Goal: Task Accomplishment & Management: Complete application form

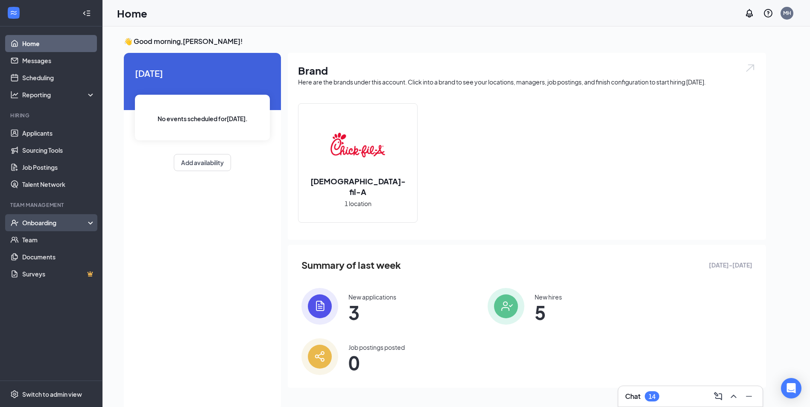
click at [23, 227] on div "Onboarding" at bounding box center [55, 223] width 66 height 9
click at [54, 242] on link "Overview" at bounding box center [58, 239] width 73 height 17
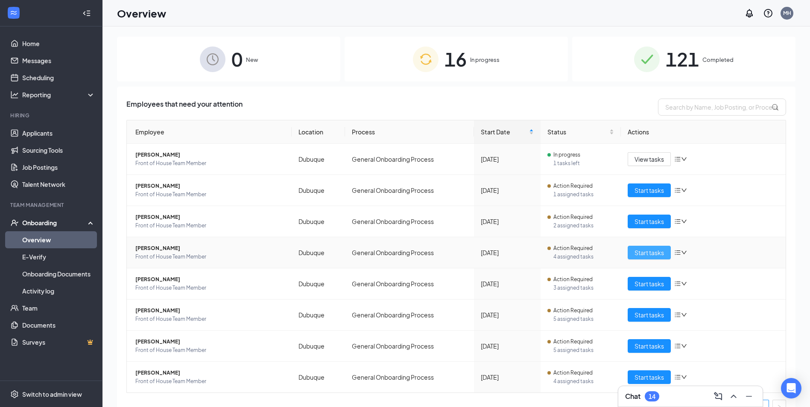
click at [641, 256] on span "Start tasks" at bounding box center [648, 252] width 29 height 9
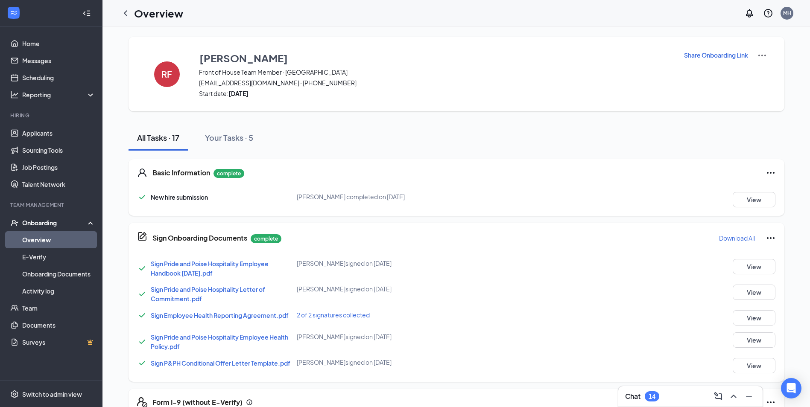
scroll to position [213, 0]
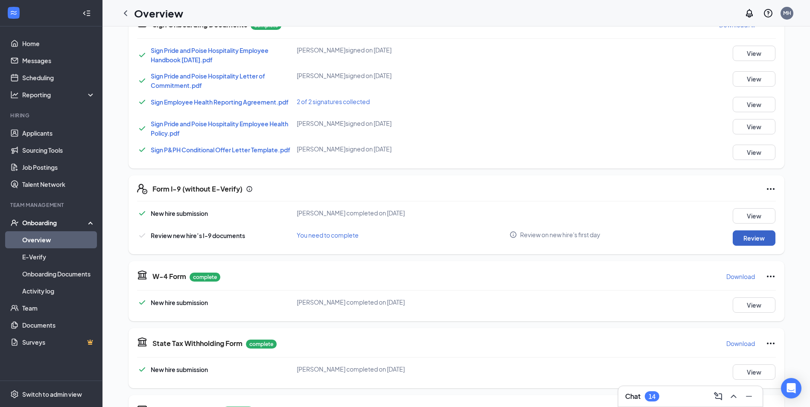
click at [749, 237] on button "Review" at bounding box center [753, 237] width 43 height 15
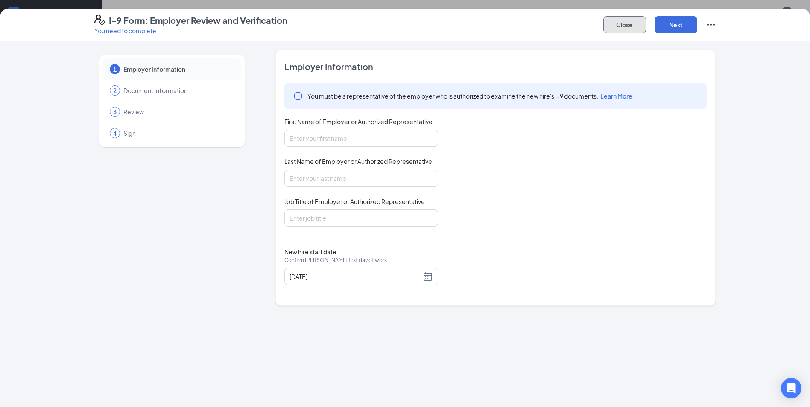
click at [640, 26] on button "Close" at bounding box center [624, 24] width 43 height 17
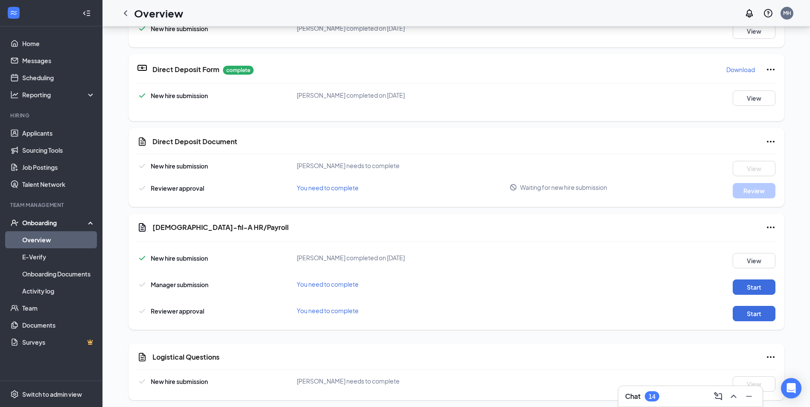
scroll to position [341, 0]
click at [768, 140] on icon "Ellipses" at bounding box center [770, 141] width 10 height 10
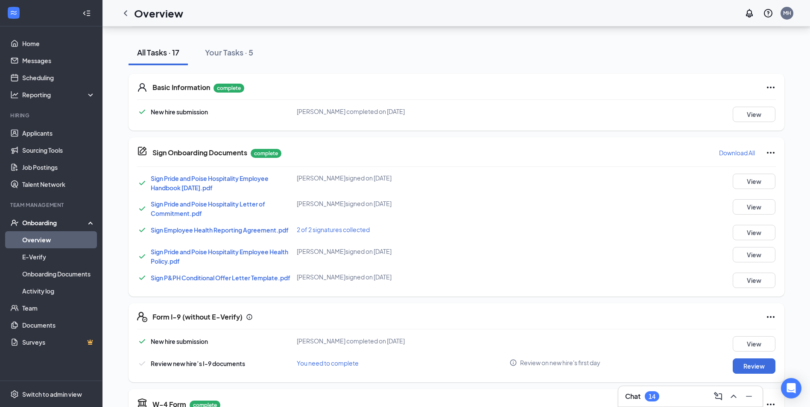
scroll to position [0, 0]
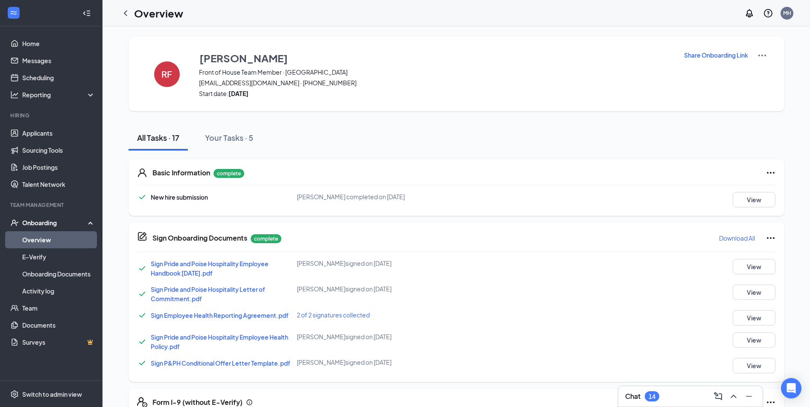
click at [125, 14] on icon "ChevronLeft" at bounding box center [125, 13] width 3 height 6
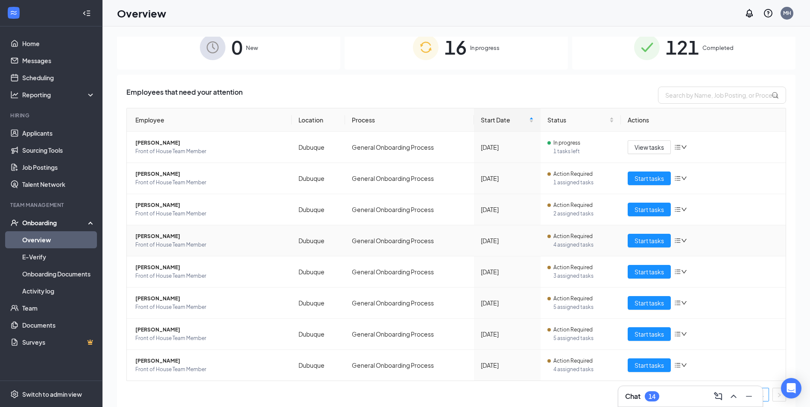
scroll to position [15, 0]
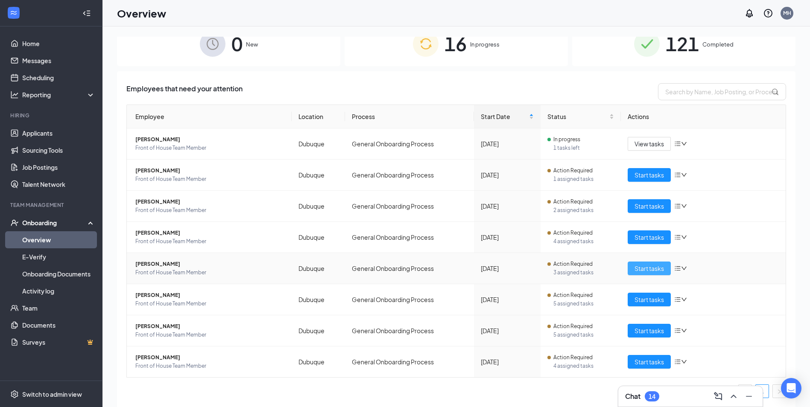
click at [657, 268] on span "Start tasks" at bounding box center [648, 268] width 29 height 9
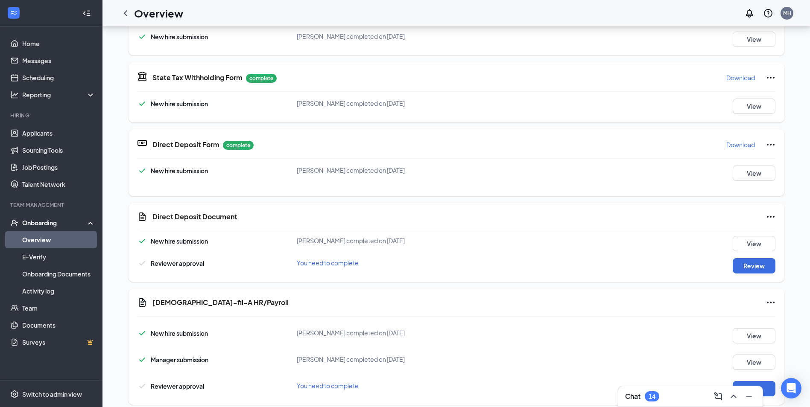
scroll to position [9, 0]
click at [751, 268] on button "Review" at bounding box center [753, 266] width 43 height 15
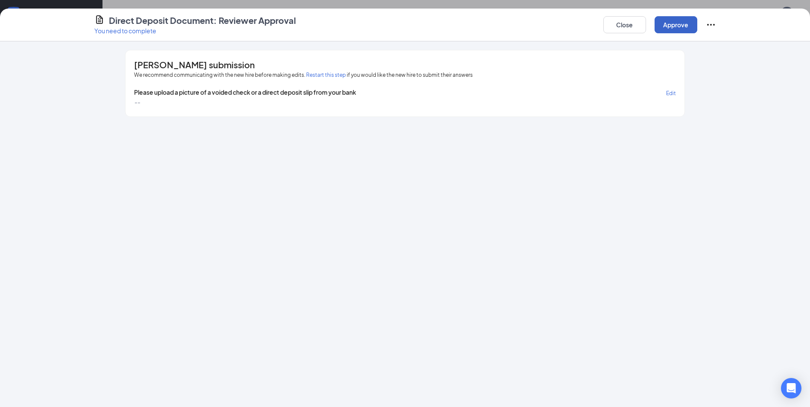
click at [677, 22] on button "Approve" at bounding box center [675, 24] width 43 height 17
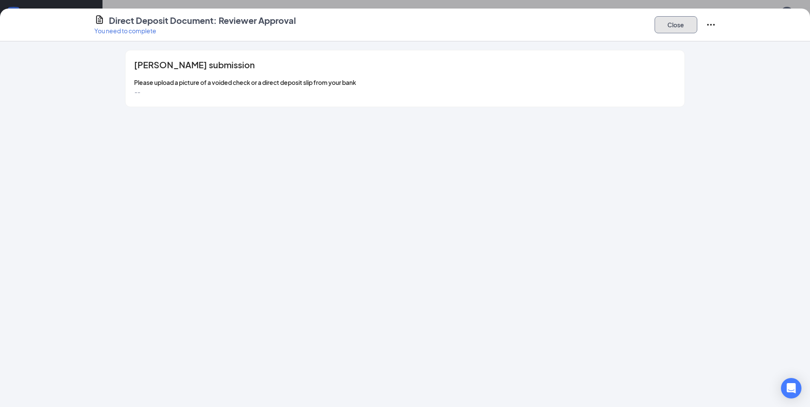
click at [668, 27] on button "Close" at bounding box center [675, 24] width 43 height 17
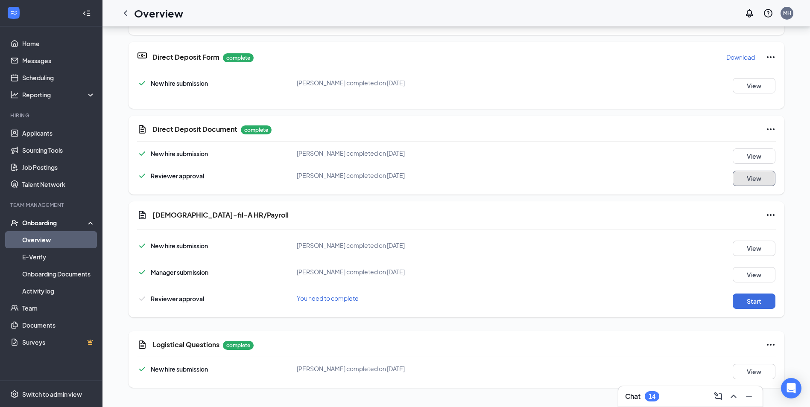
scroll to position [180, 0]
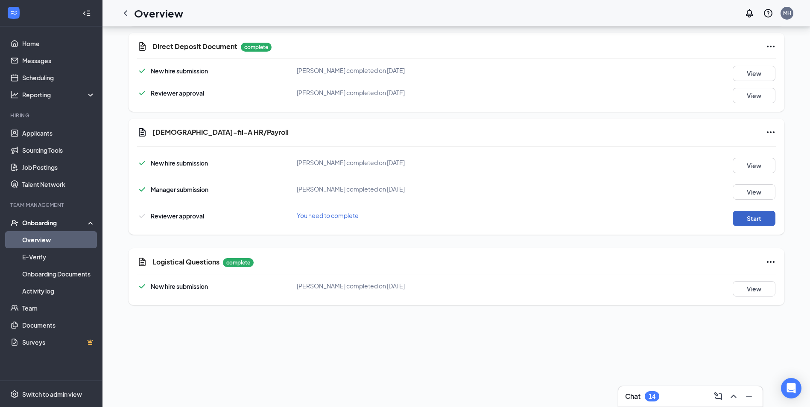
click at [762, 214] on button "Start" at bounding box center [753, 218] width 43 height 15
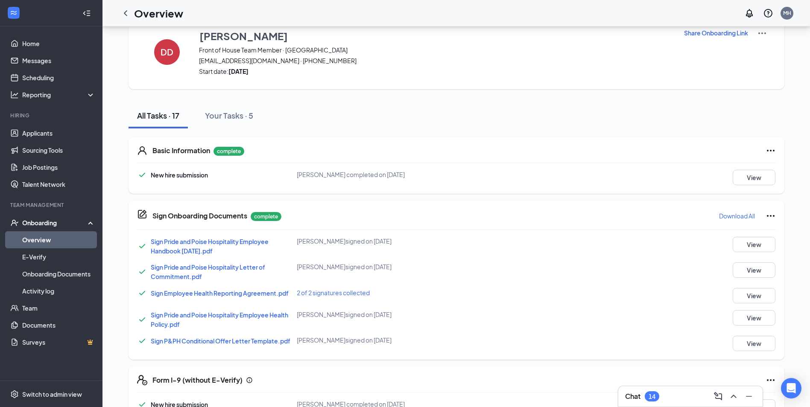
scroll to position [0, 0]
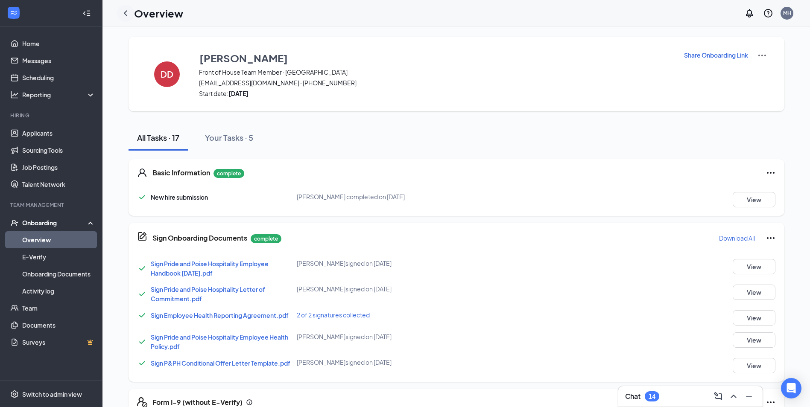
click at [123, 13] on icon "ChevronLeft" at bounding box center [125, 13] width 10 height 10
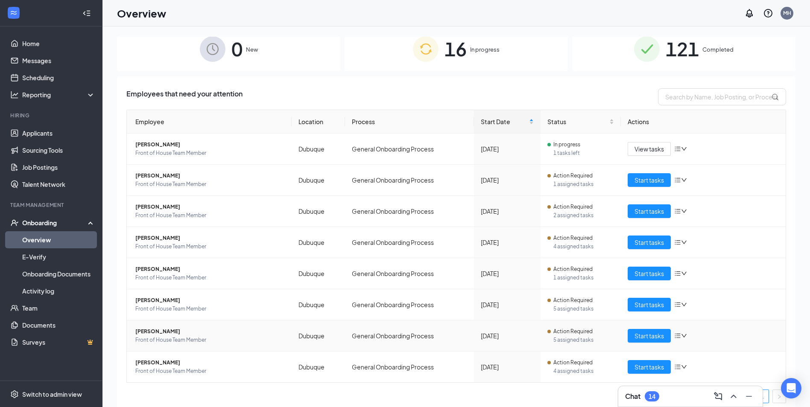
scroll to position [15, 0]
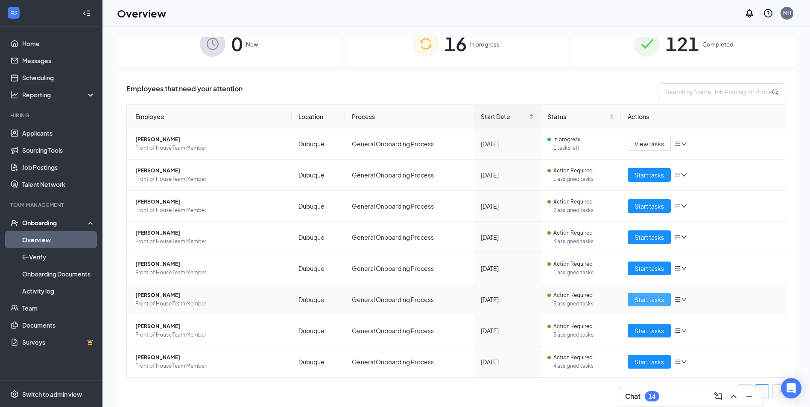
click at [653, 299] on span "Start tasks" at bounding box center [648, 299] width 29 height 9
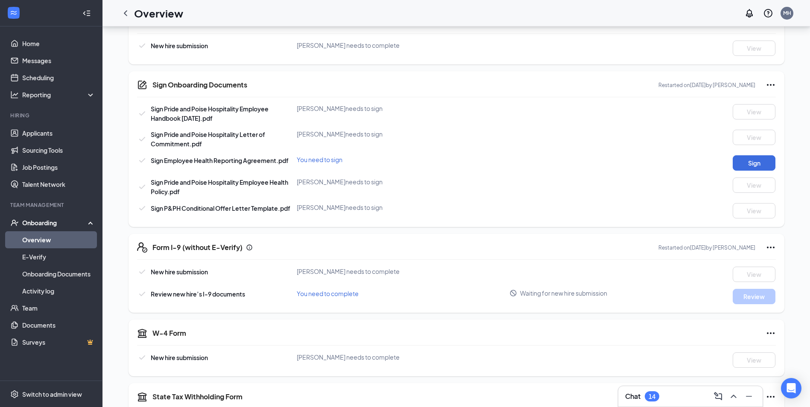
scroll to position [213, 0]
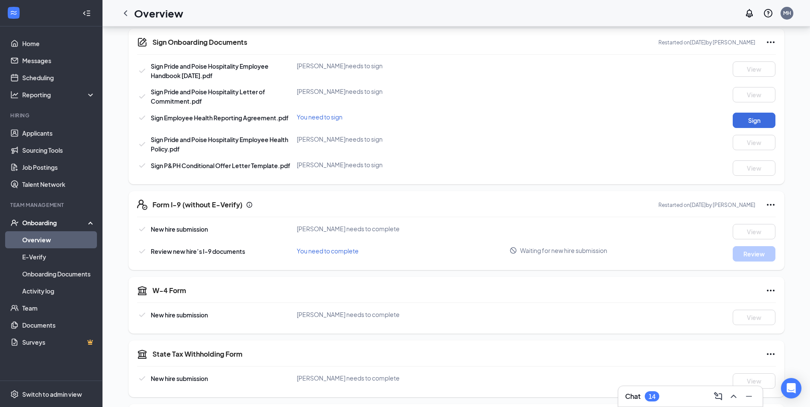
scroll to position [213, 0]
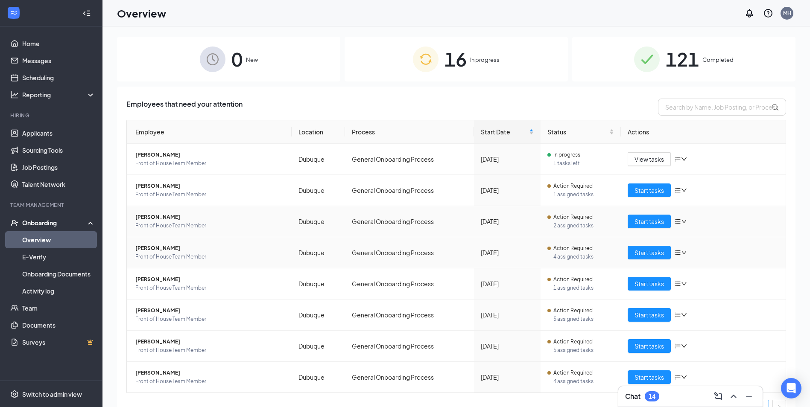
scroll to position [15, 0]
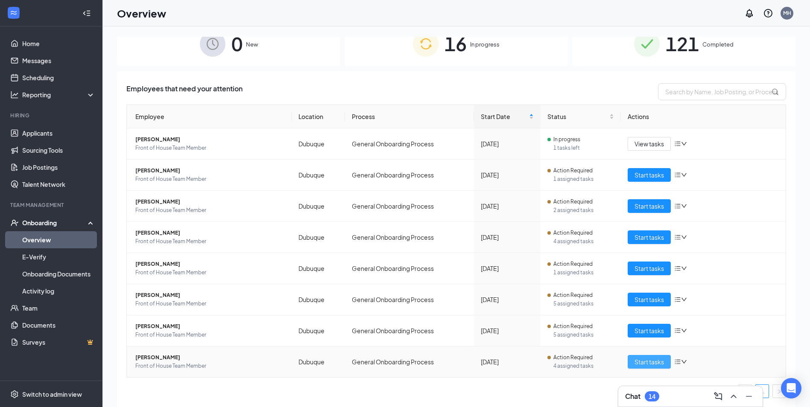
click at [641, 362] on span "Start tasks" at bounding box center [648, 361] width 29 height 9
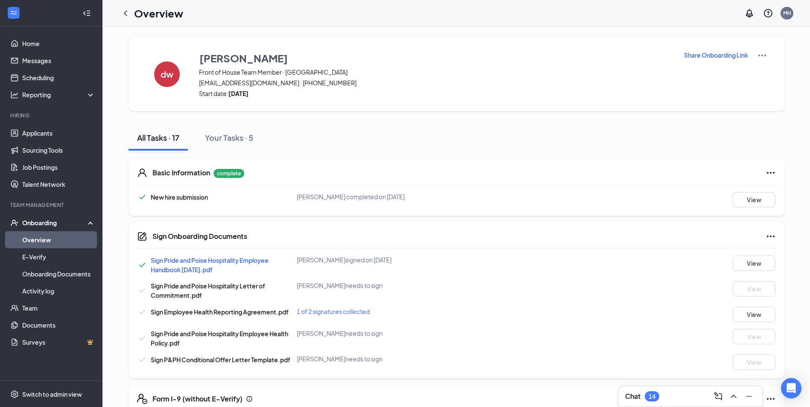
scroll to position [213, 0]
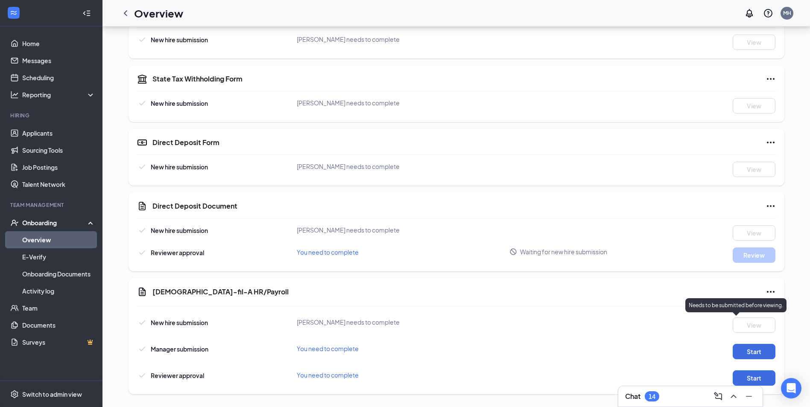
scroll to position [537, 0]
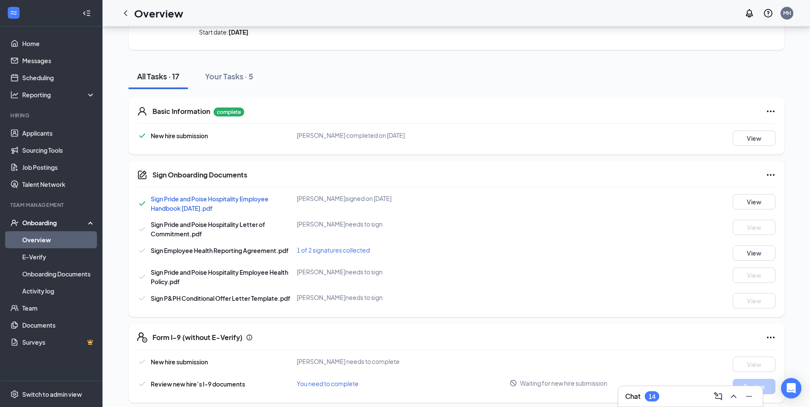
scroll to position [171, 0]
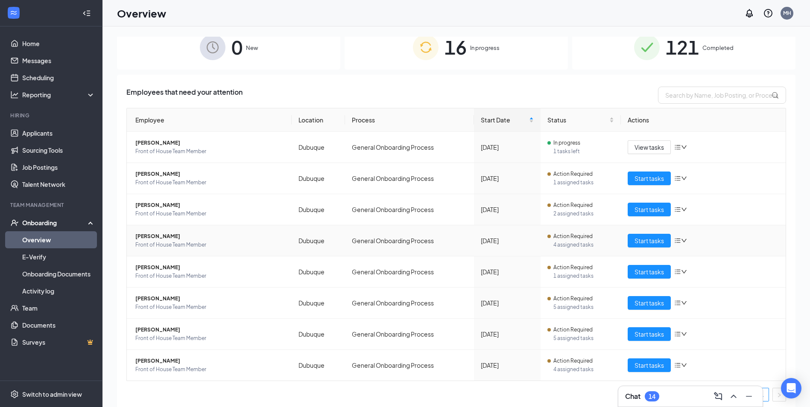
scroll to position [15, 0]
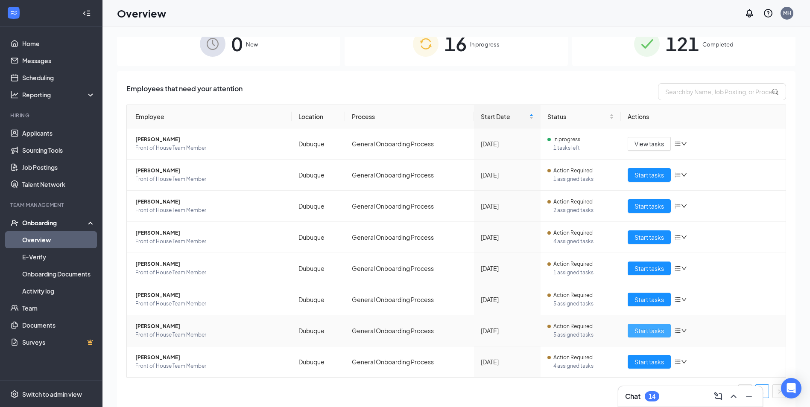
click at [657, 329] on span "Start tasks" at bounding box center [648, 330] width 29 height 9
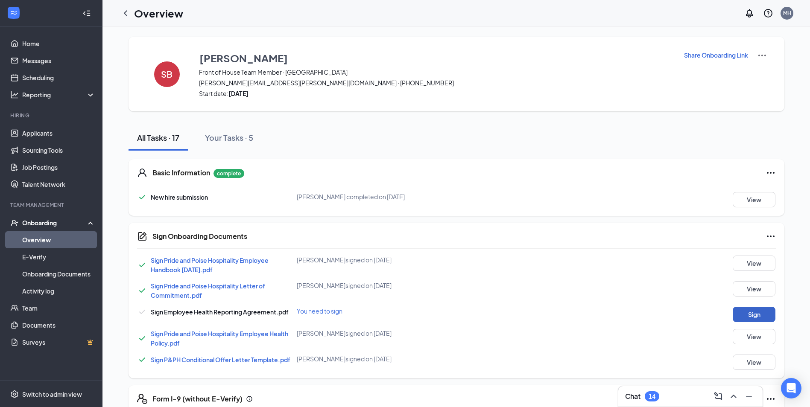
click at [750, 319] on button "Sign" at bounding box center [753, 314] width 43 height 15
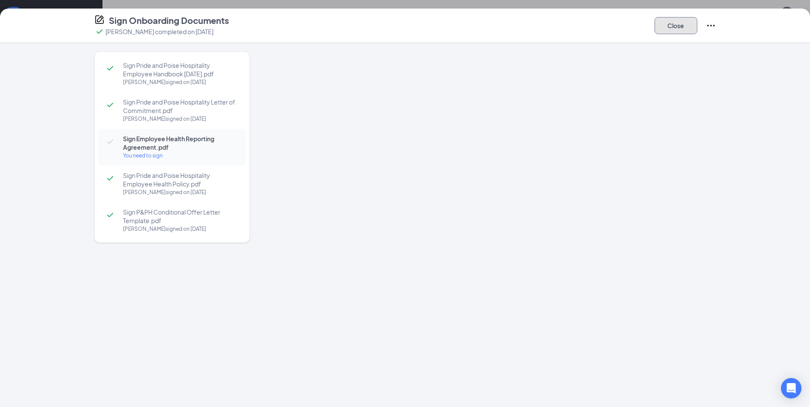
click at [676, 23] on button "Close" at bounding box center [675, 25] width 43 height 17
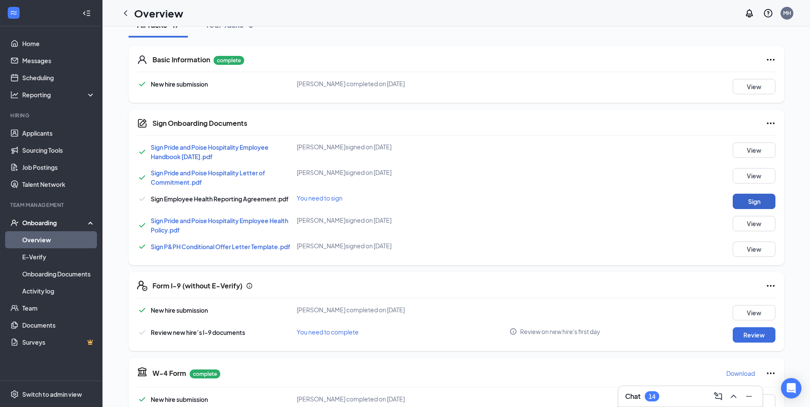
scroll to position [128, 0]
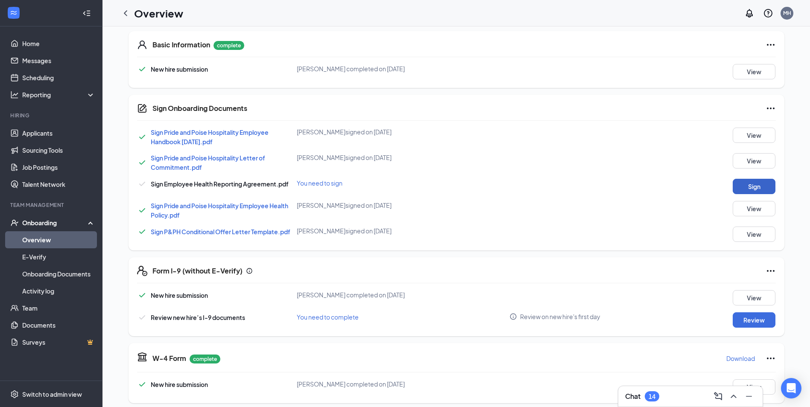
click at [766, 185] on button "Sign" at bounding box center [753, 186] width 43 height 15
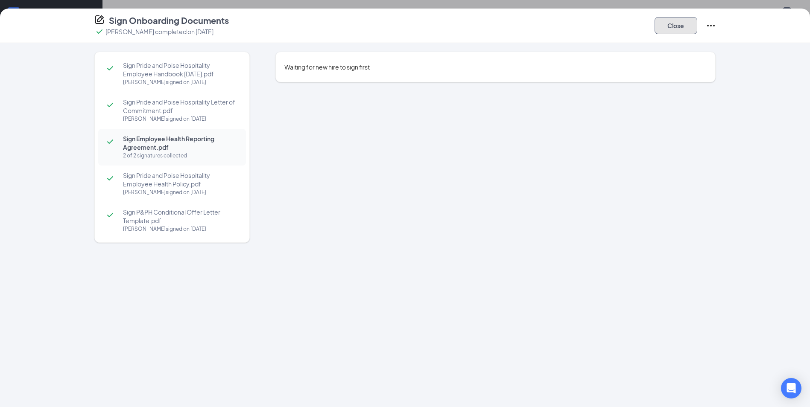
click at [679, 19] on button "Close" at bounding box center [675, 25] width 43 height 17
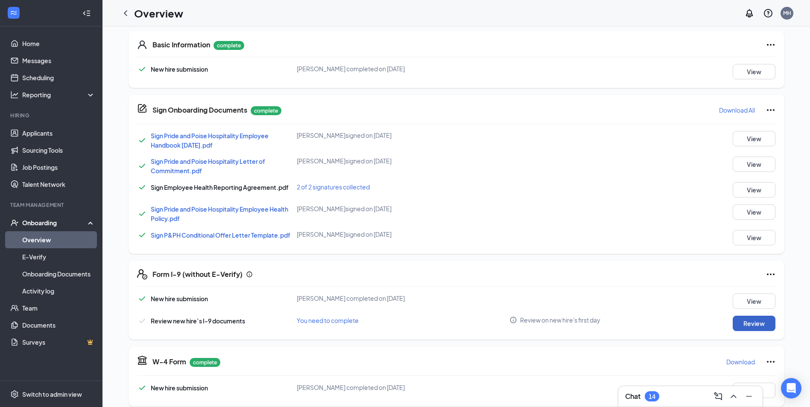
click at [738, 326] on button "Review" at bounding box center [753, 323] width 43 height 15
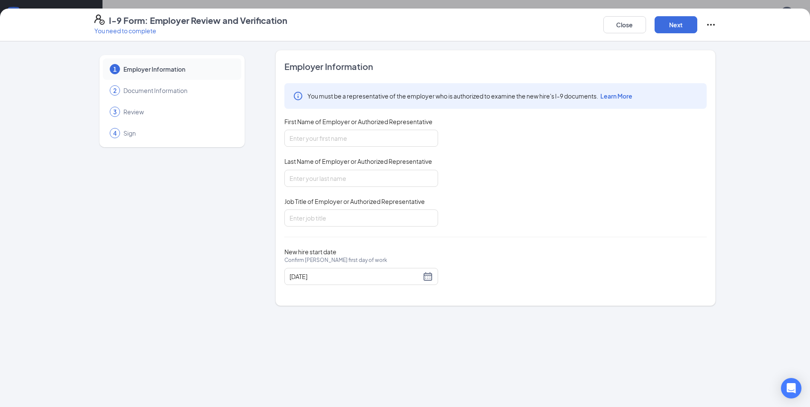
click at [114, 4] on div "I-9 Form: Employer Review and Verification You need to complete Close Next 1 Em…" at bounding box center [405, 203] width 810 height 407
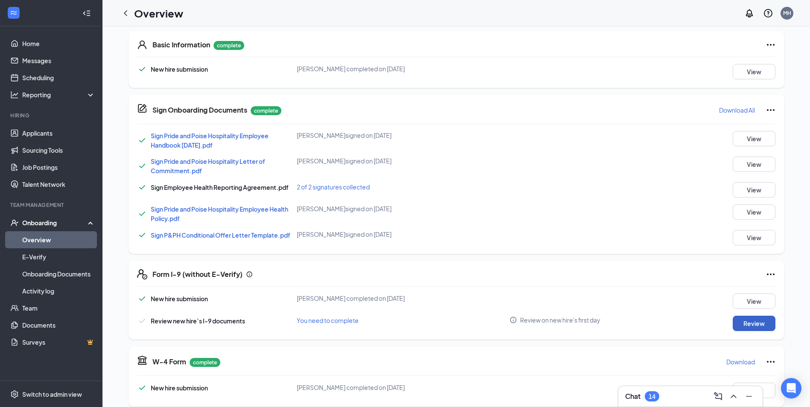
click at [762, 326] on button "Review" at bounding box center [753, 323] width 43 height 15
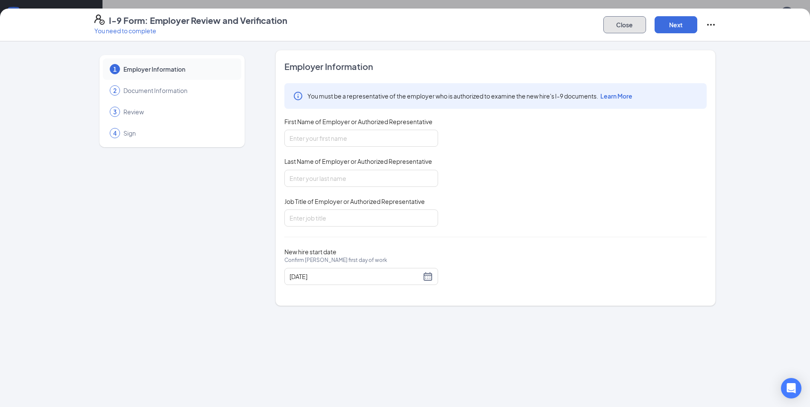
click at [611, 27] on button "Close" at bounding box center [624, 24] width 43 height 17
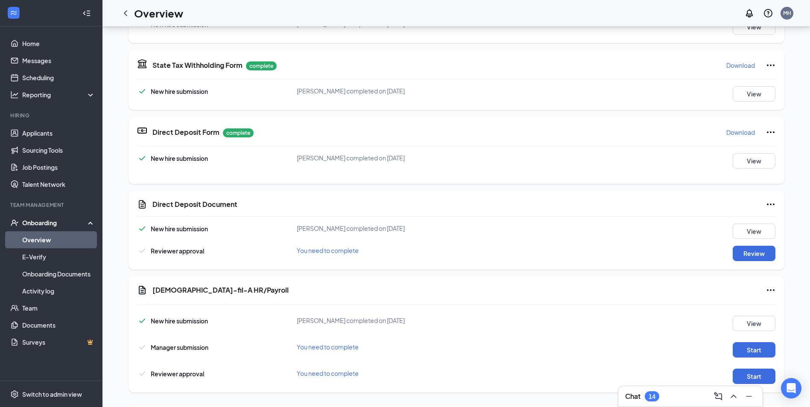
scroll to position [341, 0]
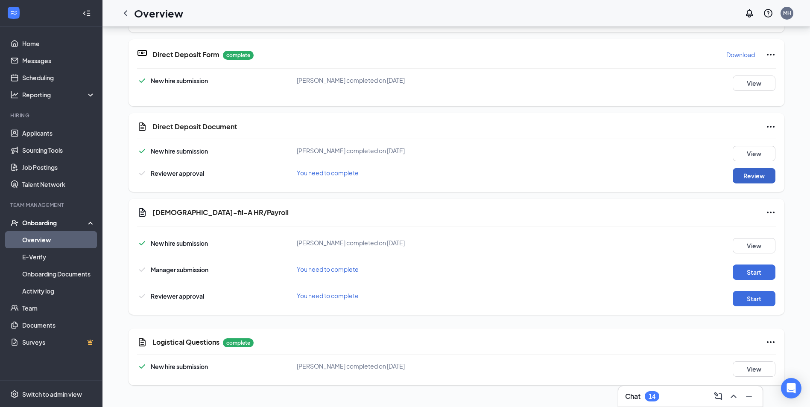
click at [770, 181] on button "Review" at bounding box center [753, 175] width 43 height 15
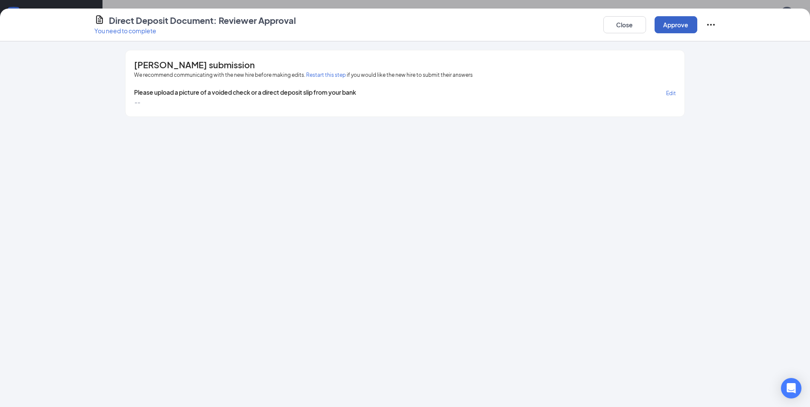
click at [683, 26] on button "Approve" at bounding box center [675, 24] width 43 height 17
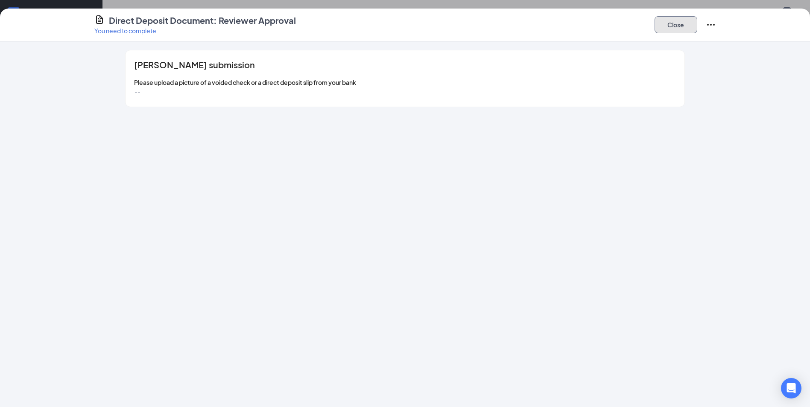
click at [677, 17] on button "Close" at bounding box center [675, 24] width 43 height 17
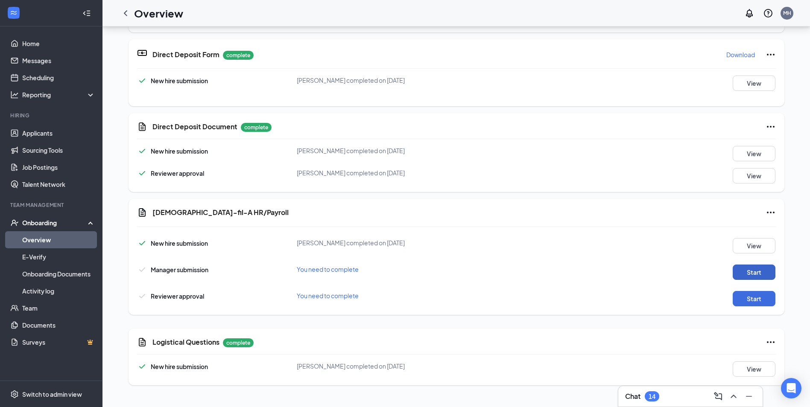
click at [748, 269] on button "Start" at bounding box center [753, 272] width 43 height 15
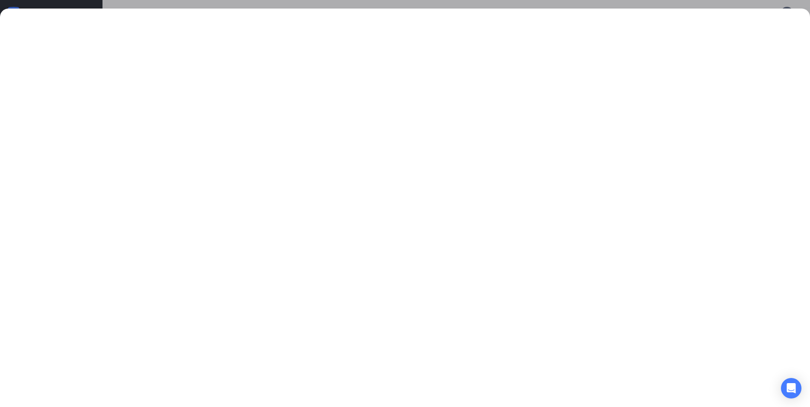
scroll to position [558, 0]
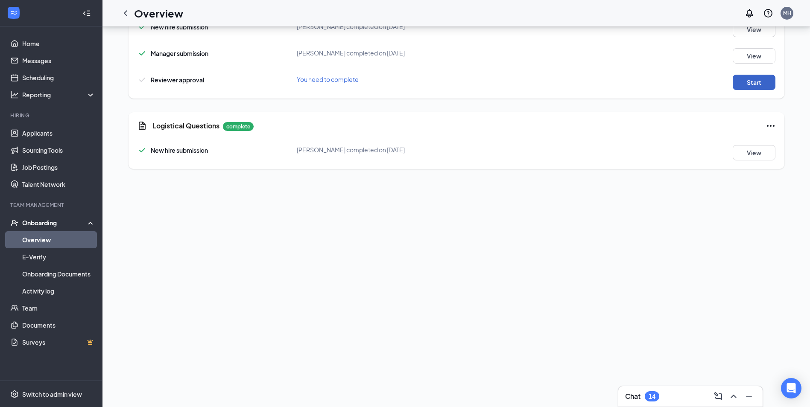
click at [737, 79] on button "Start" at bounding box center [753, 82] width 43 height 15
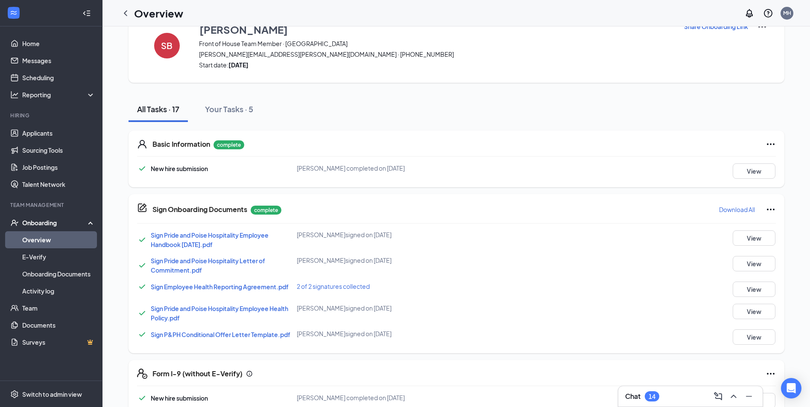
scroll to position [0, 0]
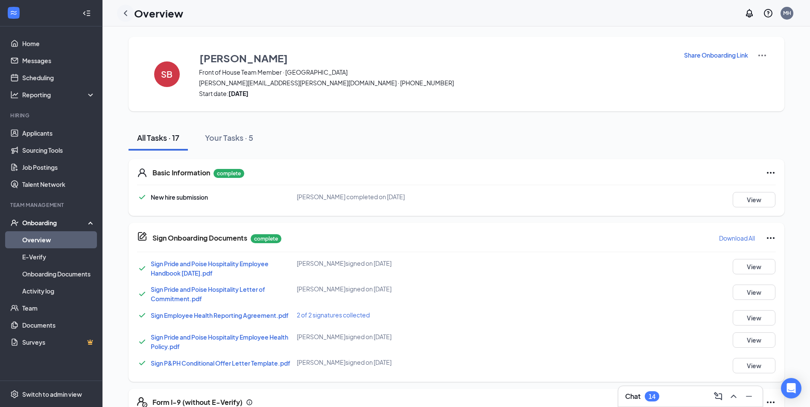
click at [129, 12] on icon "ChevronLeft" at bounding box center [125, 13] width 10 height 10
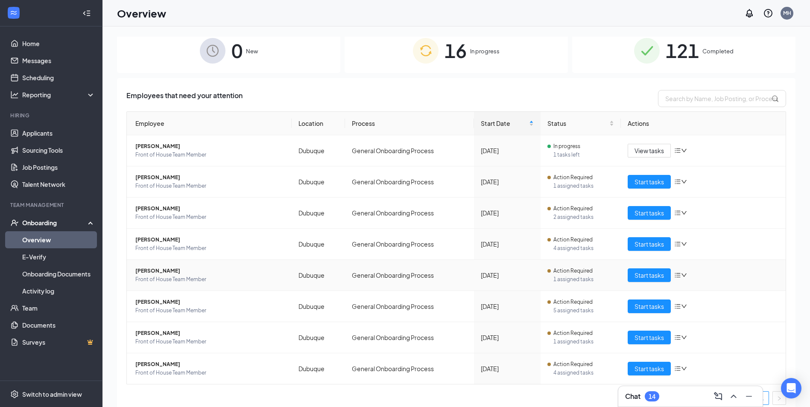
scroll to position [15, 0]
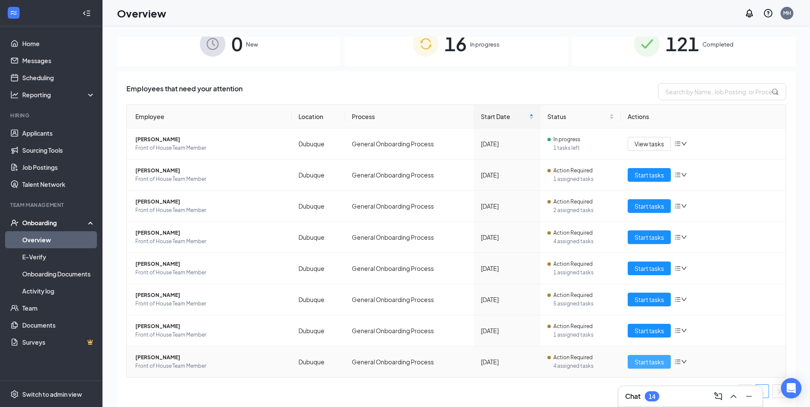
click at [649, 362] on span "Start tasks" at bounding box center [648, 361] width 29 height 9
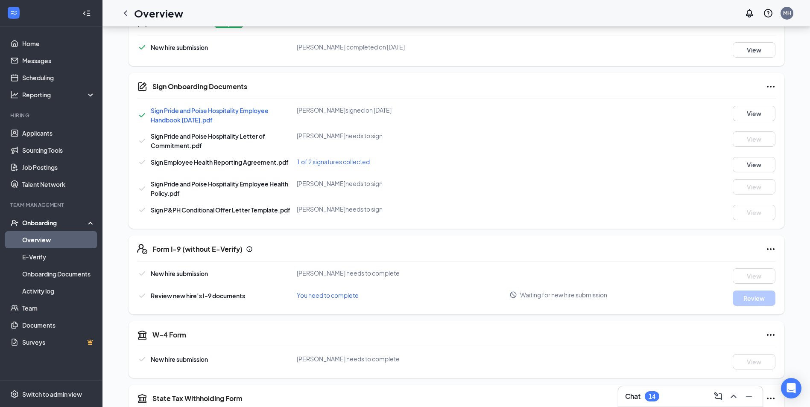
scroll to position [256, 0]
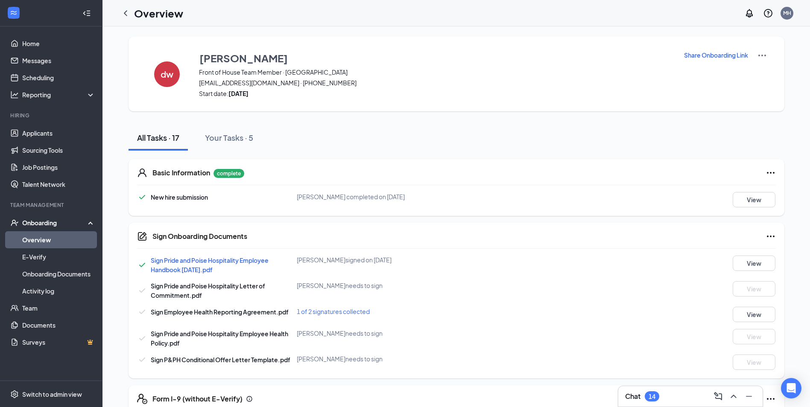
click at [126, 12] on icon "ChevronLeft" at bounding box center [125, 13] width 3 height 6
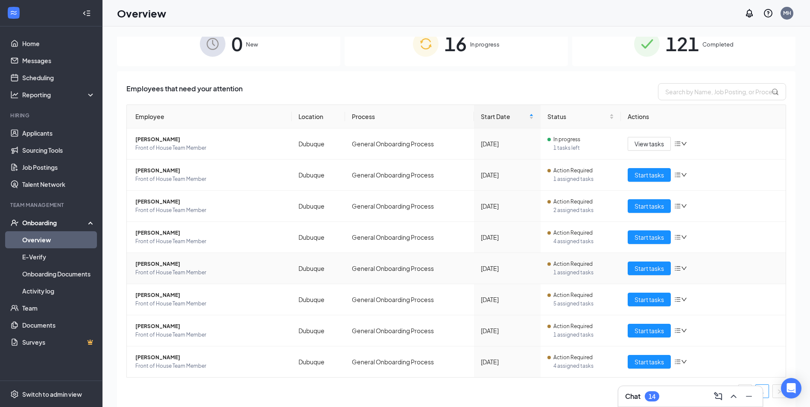
scroll to position [38, 0]
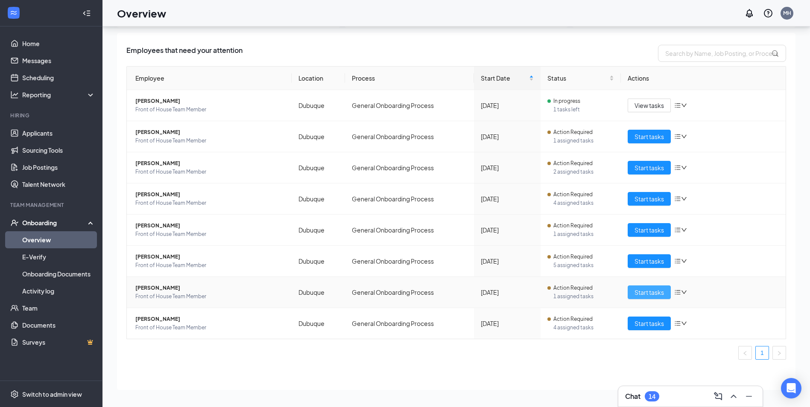
click at [659, 290] on span "Start tasks" at bounding box center [648, 292] width 29 height 9
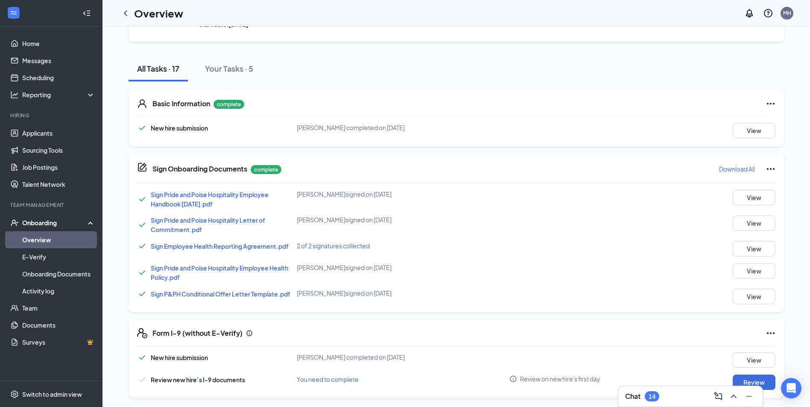
scroll to position [213, 0]
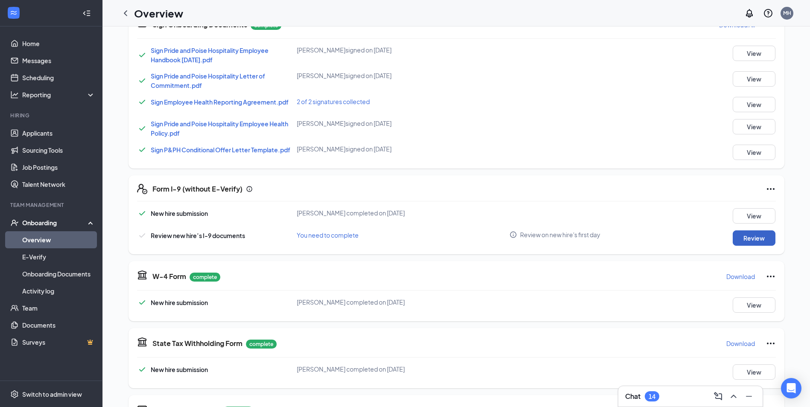
click at [750, 237] on button "Review" at bounding box center [753, 237] width 43 height 15
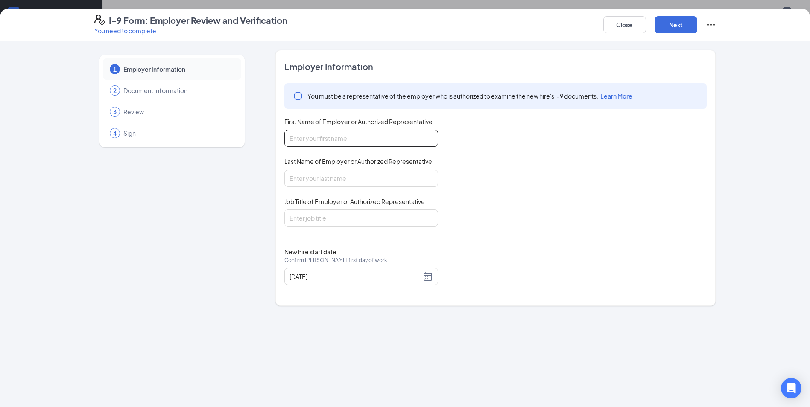
click at [329, 146] on input "First Name of Employer or Authorized Representative" at bounding box center [361, 138] width 154 height 17
type input "makenna"
click at [339, 182] on input "Last Name of Employer or Authorized Representative" at bounding box center [361, 178] width 154 height 17
type input "[PERSON_NAME]"
drag, startPoint x: 341, startPoint y: 215, endPoint x: 343, endPoint y: 219, distance: 5.0
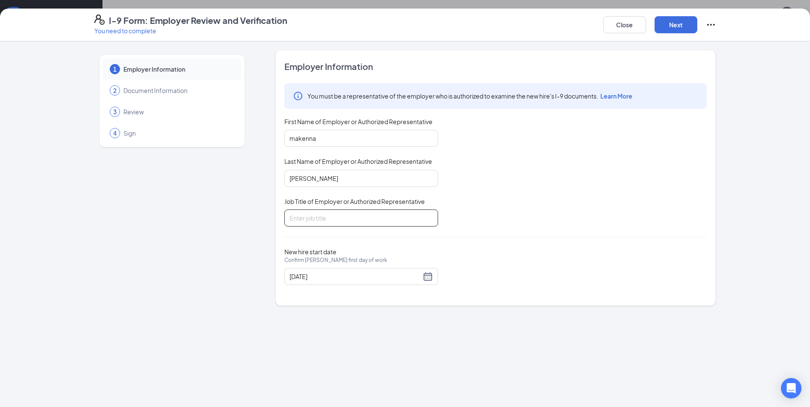
click at [341, 215] on input "Job Title of Employer or Authorized Representative" at bounding box center [361, 218] width 154 height 17
type input "Coordinator"
click at [669, 26] on button "Next" at bounding box center [675, 24] width 43 height 17
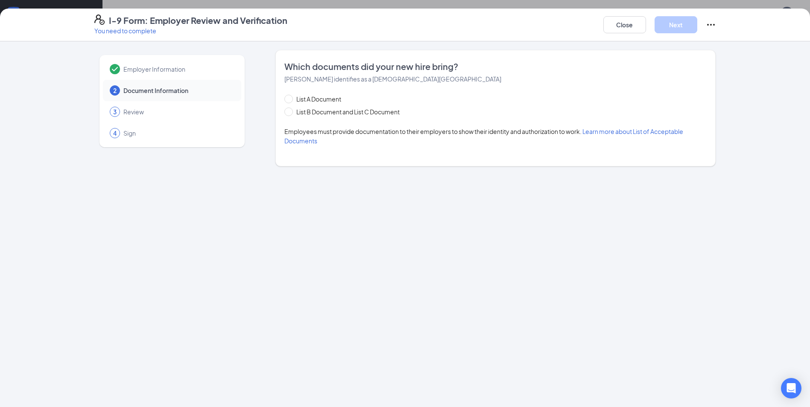
click at [337, 117] on div "List A Document List B Document and List C Document Employees must provide docu…" at bounding box center [495, 119] width 422 height 51
drag, startPoint x: 388, startPoint y: 113, endPoint x: 388, endPoint y: 108, distance: 5.6
click at [388, 113] on span "List B Document and List C Document" at bounding box center [348, 111] width 110 height 9
click at [290, 113] on input "List B Document and List C Document" at bounding box center [287, 111] width 6 height 6
radio input "true"
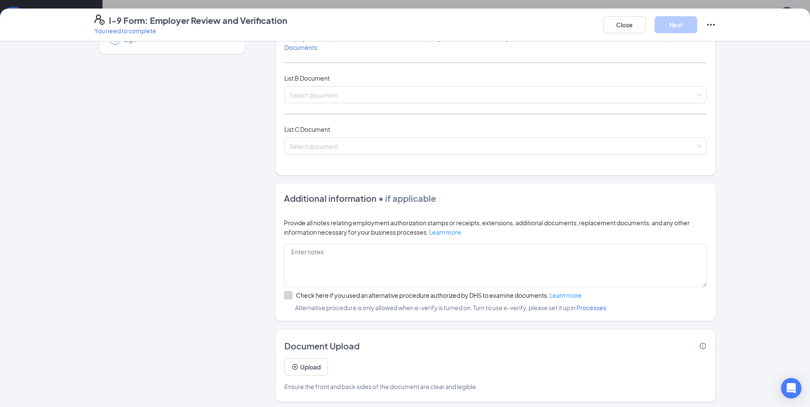
scroll to position [97, 0]
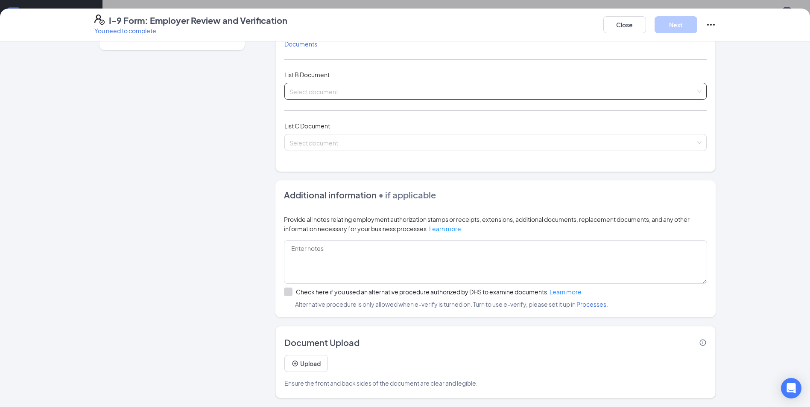
click at [325, 93] on input "search" at bounding box center [492, 89] width 406 height 13
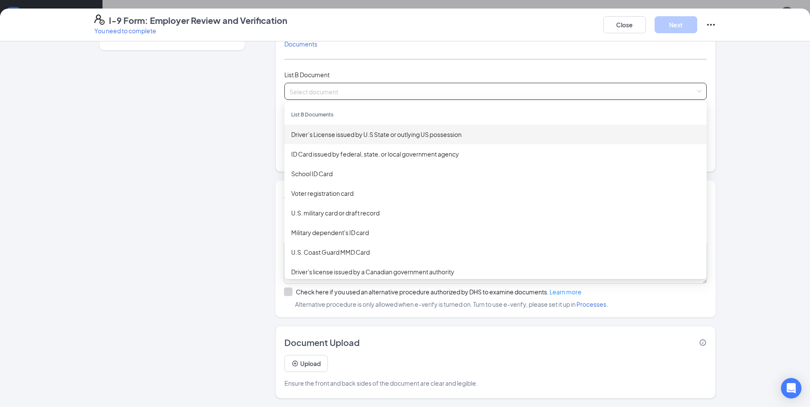
drag, startPoint x: 386, startPoint y: 132, endPoint x: 388, endPoint y: 140, distance: 7.7
click at [387, 143] on div "Driver’s License issued by U.S State or outlying US possession" at bounding box center [495, 135] width 422 height 20
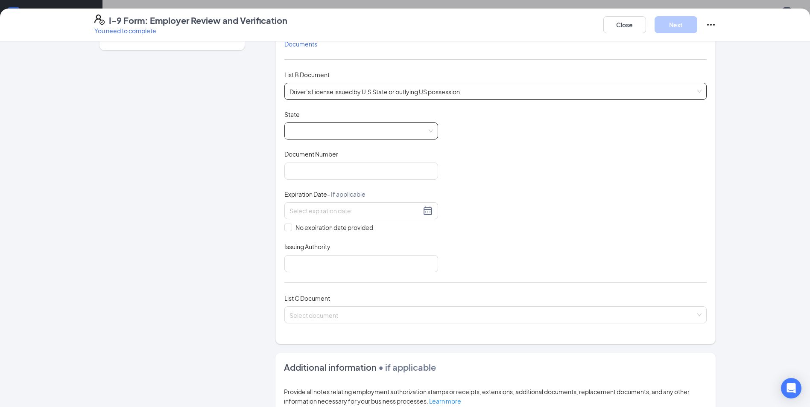
click at [347, 138] on span at bounding box center [360, 131] width 143 height 16
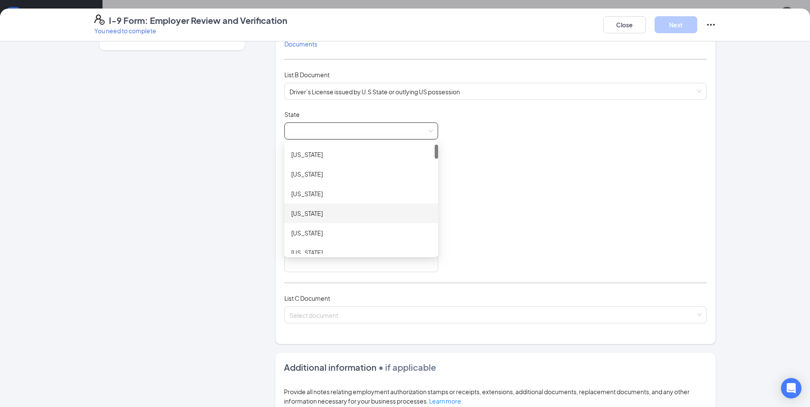
scroll to position [256, 0]
click at [346, 201] on div "[US_STATE]" at bounding box center [361, 193] width 154 height 20
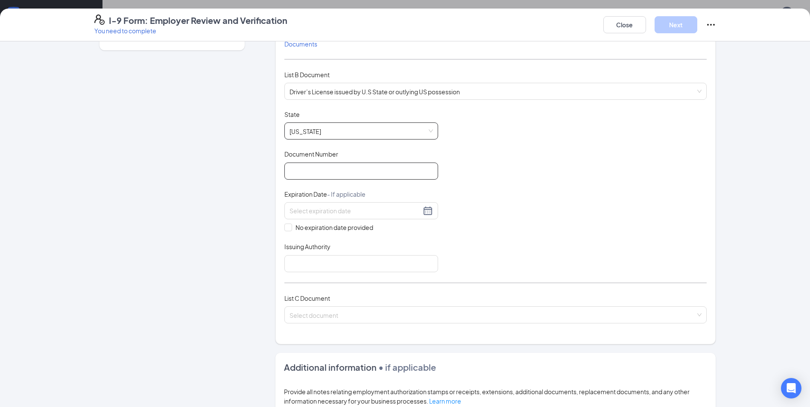
click at [399, 175] on input "Document Number" at bounding box center [361, 171] width 154 height 17
type input "B452-7817-7201"
click at [428, 215] on div at bounding box center [360, 211] width 143 height 10
click at [353, 285] on div "15" at bounding box center [355, 287] width 10 height 10
type input "[DATE]"
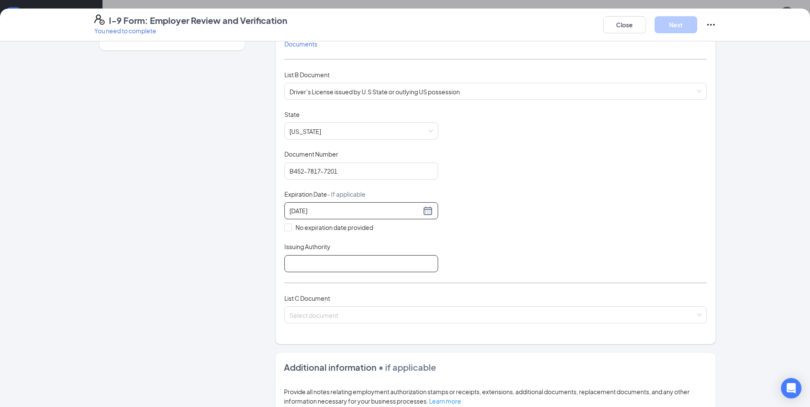
click at [307, 262] on input "Issuing Authority" at bounding box center [361, 263] width 154 height 17
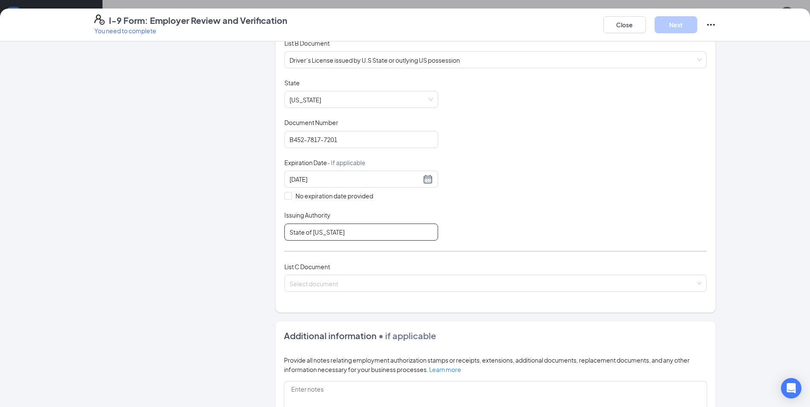
scroll to position [182, 0]
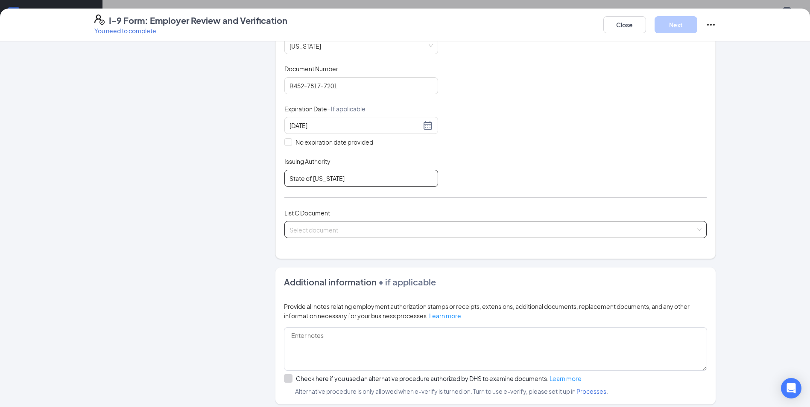
type input "State of [US_STATE]"
click at [321, 228] on input "search" at bounding box center [492, 228] width 406 height 13
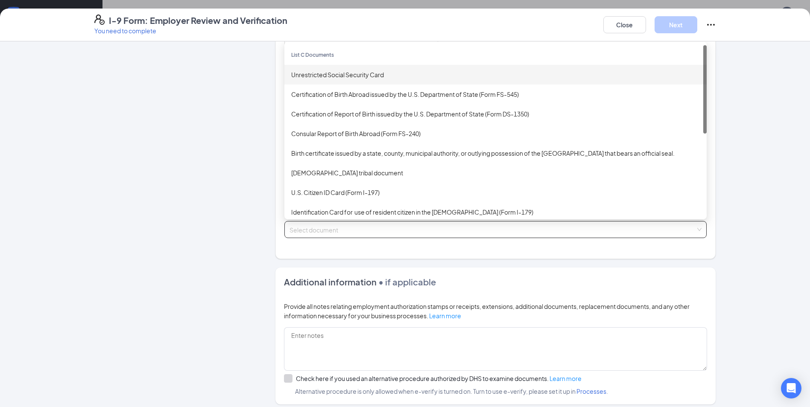
click at [379, 72] on div "Unrestricted Social Security Card" at bounding box center [495, 74] width 408 height 9
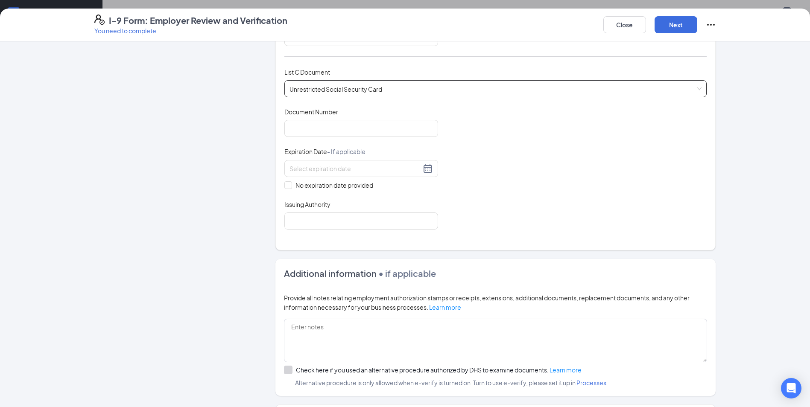
scroll to position [353, 0]
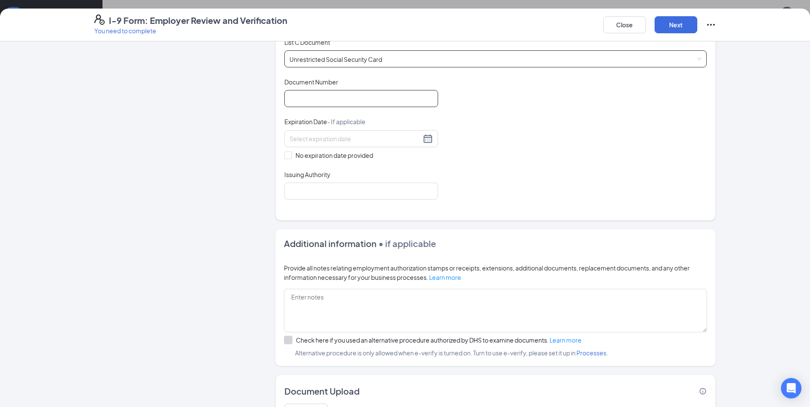
click at [302, 101] on input "Document Number" at bounding box center [361, 98] width 154 height 17
type input "330725604"
click at [399, 139] on input at bounding box center [354, 138] width 131 height 9
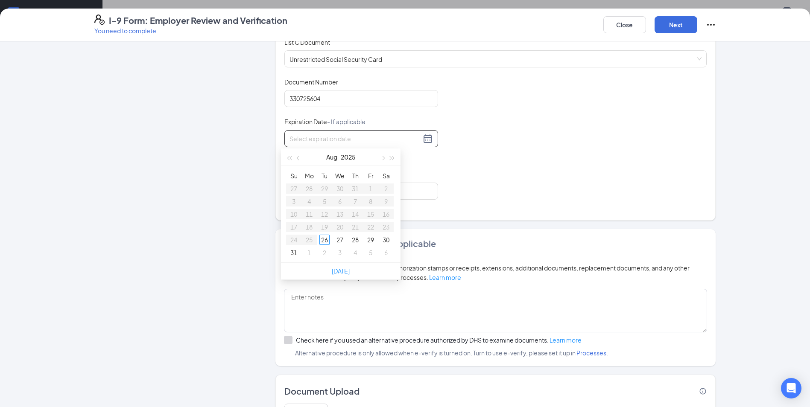
click at [555, 170] on div "Document Title Unrestricted Social Security Card Document Number 330725604 Expi…" at bounding box center [495, 139] width 422 height 122
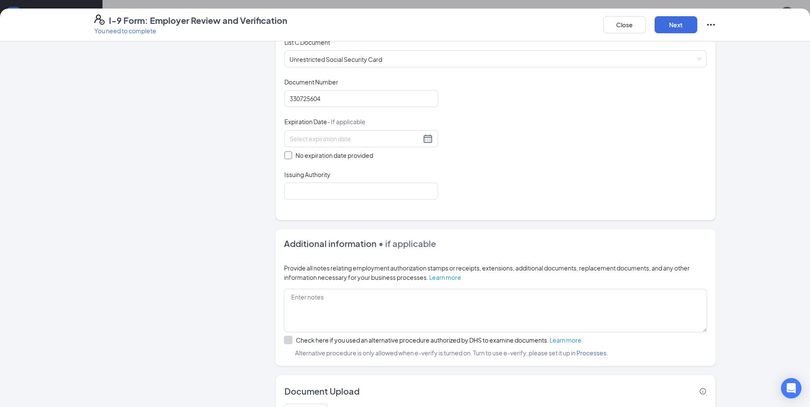
click at [320, 157] on span "No expiration date provided" at bounding box center [334, 155] width 85 height 9
click at [290, 157] on input "No expiration date provided" at bounding box center [287, 155] width 6 height 6
checkbox input "true"
click at [329, 196] on input "Issuing Authority" at bounding box center [361, 192] width 154 height 17
type input "Social Security Office"
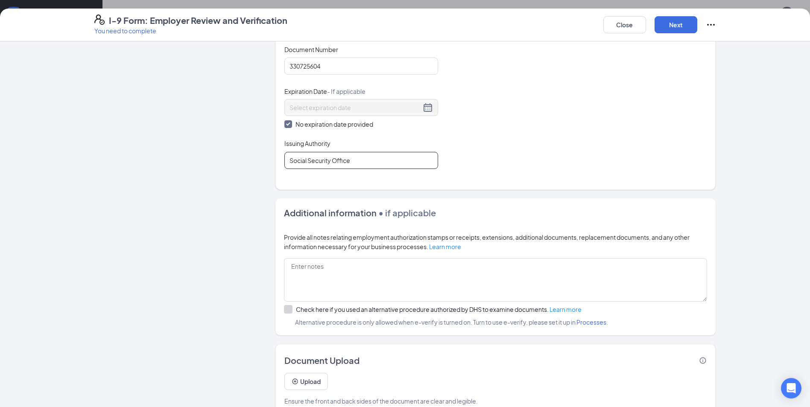
scroll to position [403, 0]
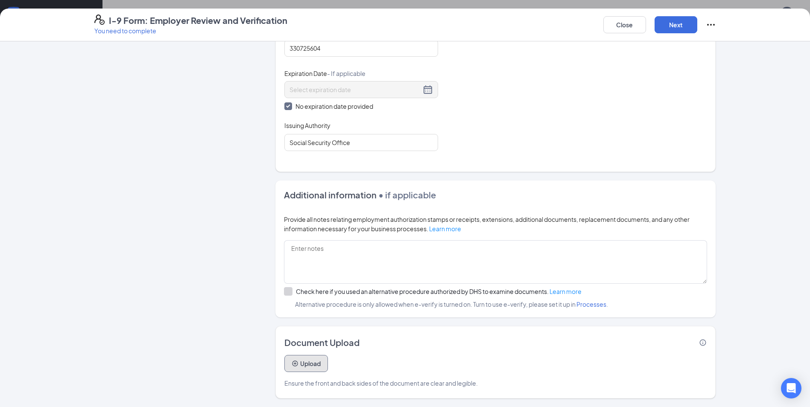
click at [304, 356] on button "Upload" at bounding box center [306, 363] width 44 height 17
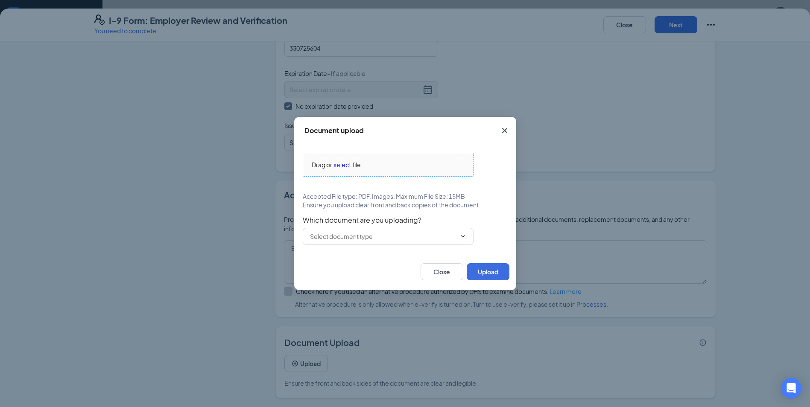
click at [379, 159] on span "Drag or select file" at bounding box center [388, 164] width 170 height 23
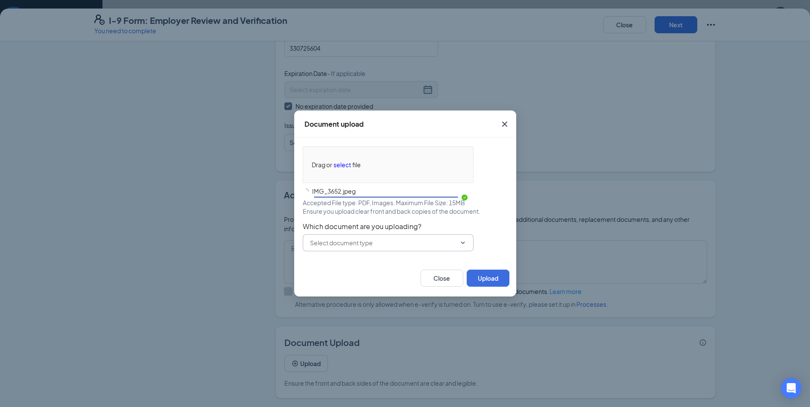
click at [366, 241] on input "text" at bounding box center [383, 242] width 146 height 9
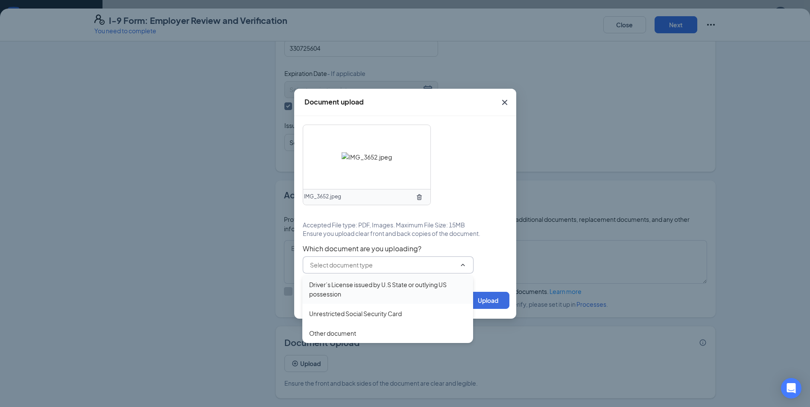
click at [358, 285] on div "Driver’s License issued by U.S State or outlying US possession" at bounding box center [387, 289] width 157 height 19
type input "Driver’s License issued by U.S State or outlying US possession"
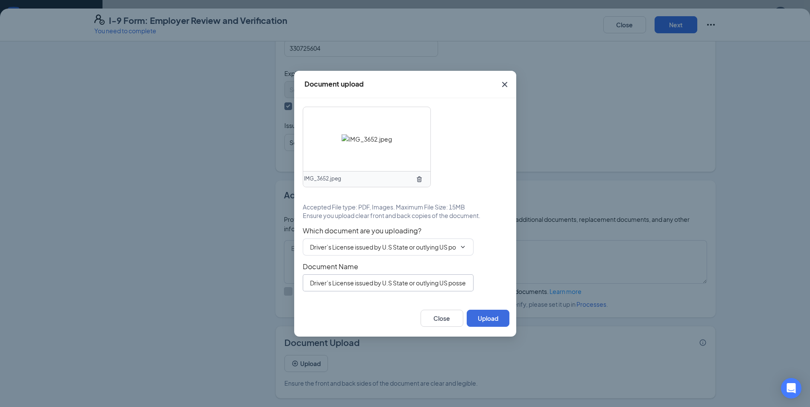
scroll to position [0, 16]
drag, startPoint x: 303, startPoint y: 284, endPoint x: 760, endPoint y: 329, distance: 458.9
click at [760, 329] on div "Document upload IMG_3652.jpeg Accepted File type: PDF, Images. Maximum File Siz…" at bounding box center [405, 203] width 810 height 407
paste input "S [PERSON_NAME] A1.jpeg"
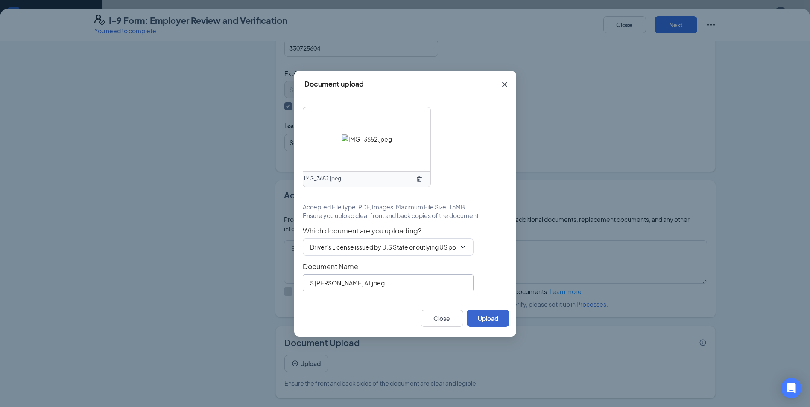
type input "S [PERSON_NAME] A1.jpeg"
click at [498, 326] on button "Upload" at bounding box center [487, 318] width 43 height 17
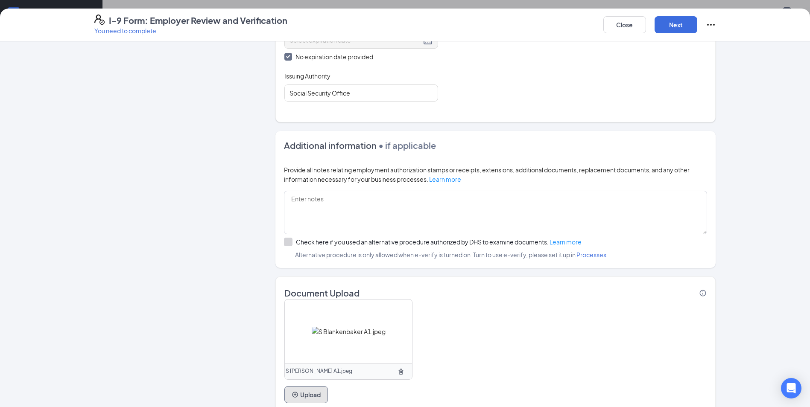
scroll to position [484, 0]
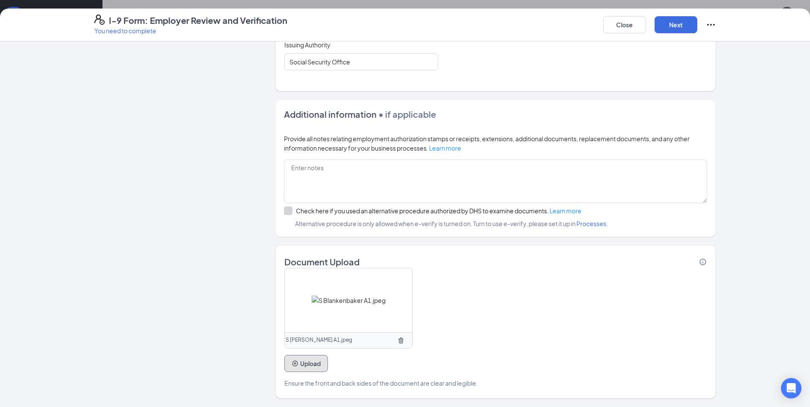
click at [292, 368] on button "Upload" at bounding box center [306, 363] width 44 height 17
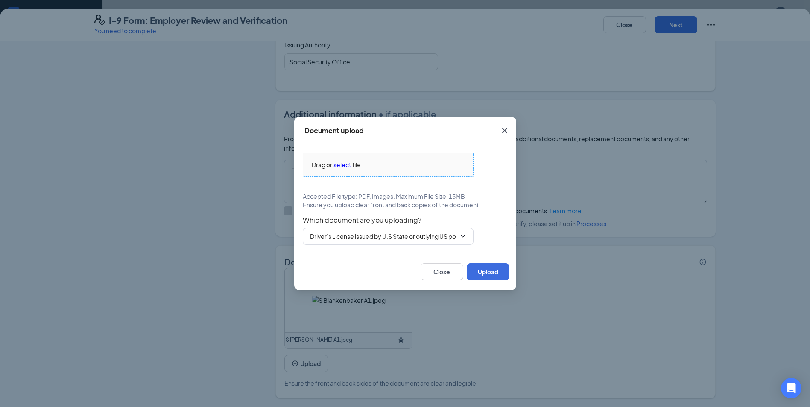
click at [321, 164] on span "Drag or" at bounding box center [322, 164] width 20 height 9
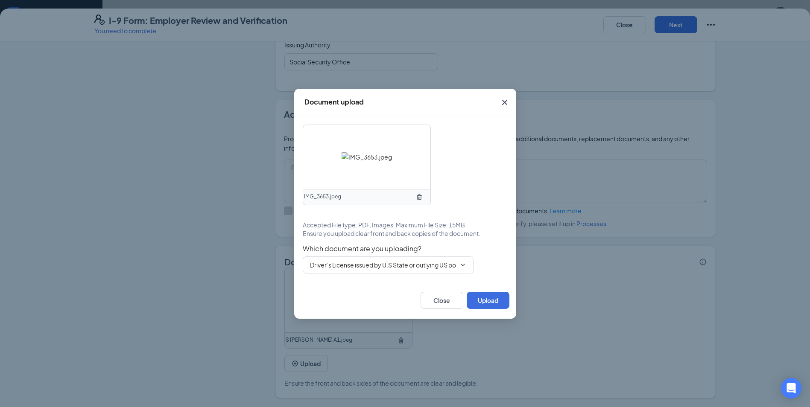
click at [312, 248] on span "Which document are you uploading?" at bounding box center [405, 249] width 205 height 9
click at [315, 265] on input "Driver’s License issued by U.S State or outlying US possession" at bounding box center [383, 264] width 146 height 9
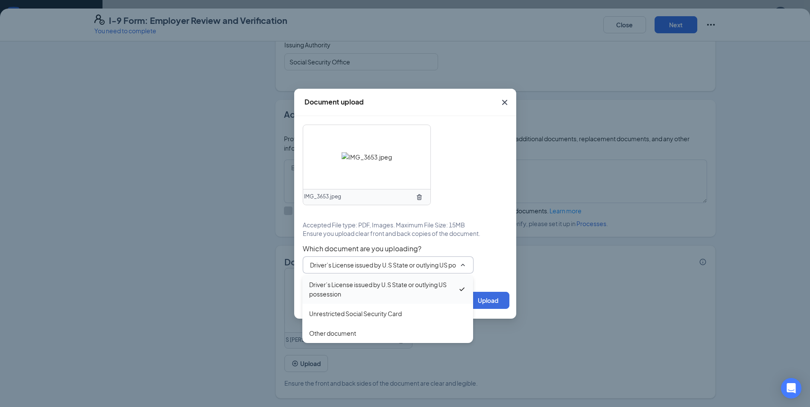
click at [323, 287] on div "Driver’s License issued by U.S State or outlying US possession" at bounding box center [383, 289] width 149 height 19
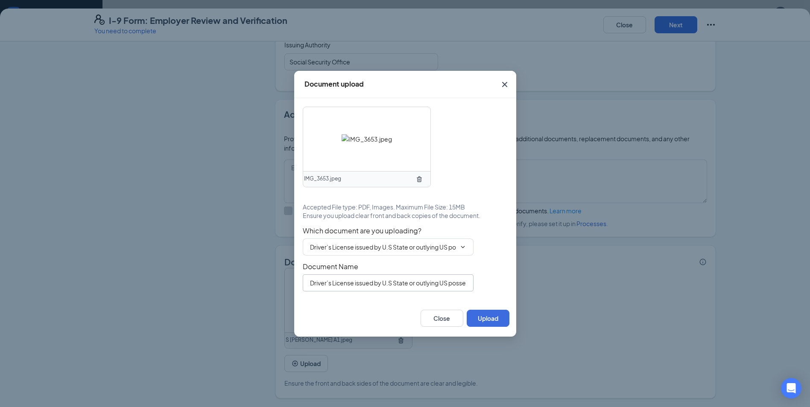
scroll to position [0, 16]
drag, startPoint x: 310, startPoint y: 282, endPoint x: 632, endPoint y: 293, distance: 322.0
click at [632, 293] on div "Document upload IMG_3653.jpeg Accepted File type: PDF, Images. Maximum File Siz…" at bounding box center [405, 203] width 810 height 407
paste input "S [PERSON_NAME] A1.jpeg"
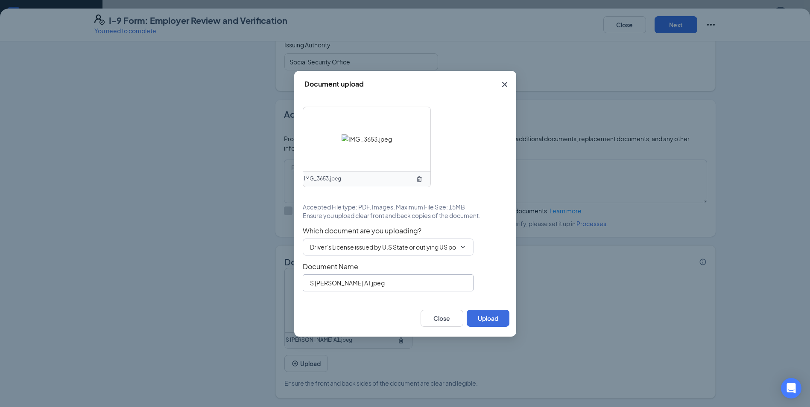
click at [359, 286] on input "S [PERSON_NAME] A1.jpeg" at bounding box center [388, 282] width 171 height 17
click at [395, 286] on input "S [PERSON_NAME] A2.jpeg" at bounding box center [388, 282] width 171 height 17
type input "S [PERSON_NAME] A2"
click at [498, 318] on button "Upload" at bounding box center [487, 318] width 43 height 17
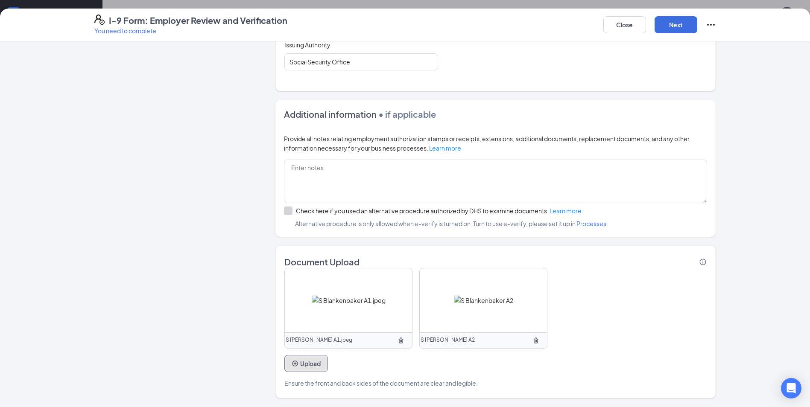
click at [312, 365] on button "Upload" at bounding box center [306, 363] width 44 height 17
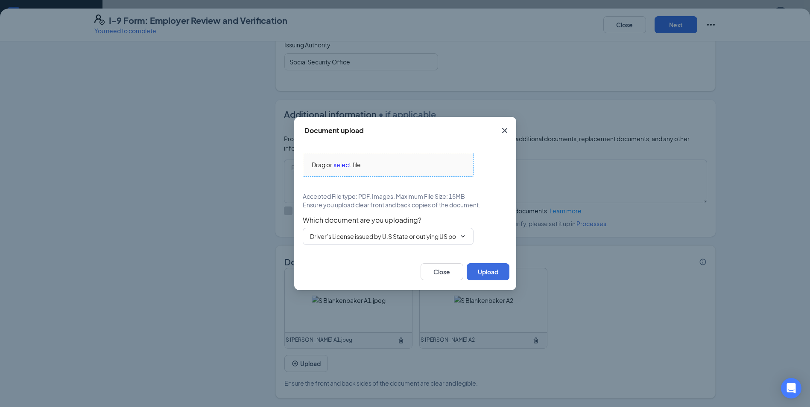
click at [364, 160] on div "Drag or select file" at bounding box center [388, 164] width 170 height 9
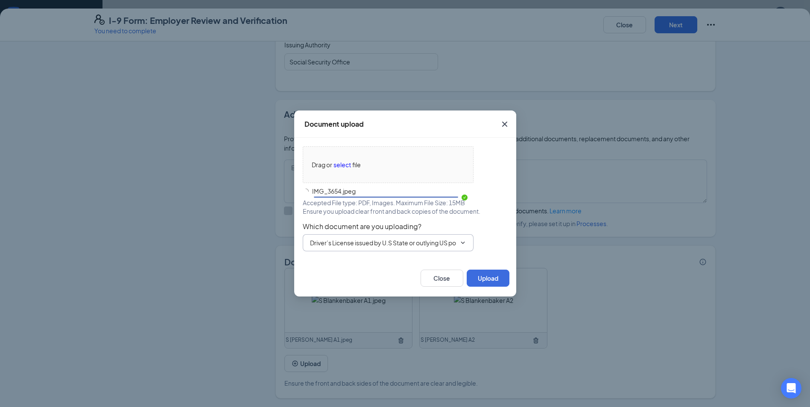
click at [365, 246] on div "Which document are you uploading? Driver’s License issued by [DEMOGRAPHIC_DATA]…" at bounding box center [405, 236] width 205 height 29
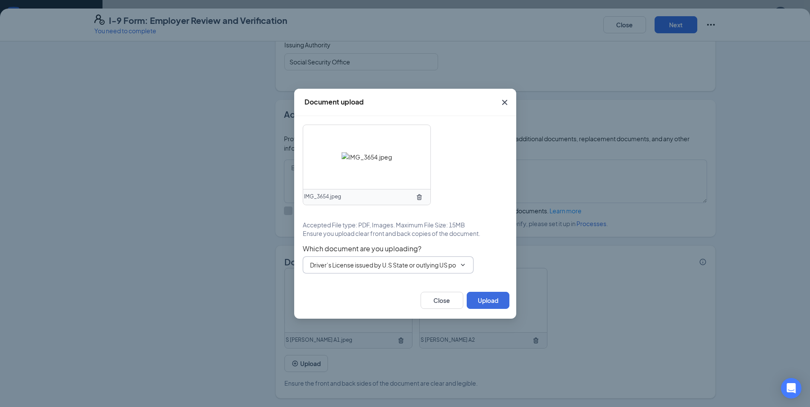
click at [334, 270] on span "Driver’s License issued by U.S State or outlying US possession" at bounding box center [388, 264] width 171 height 17
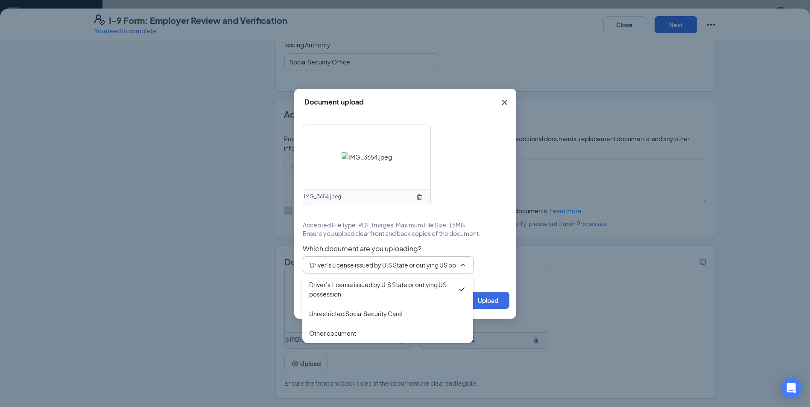
click at [352, 316] on div "Unrestricted Social Security Card" at bounding box center [355, 313] width 93 height 9
type input "Unrestricted Social Security Card"
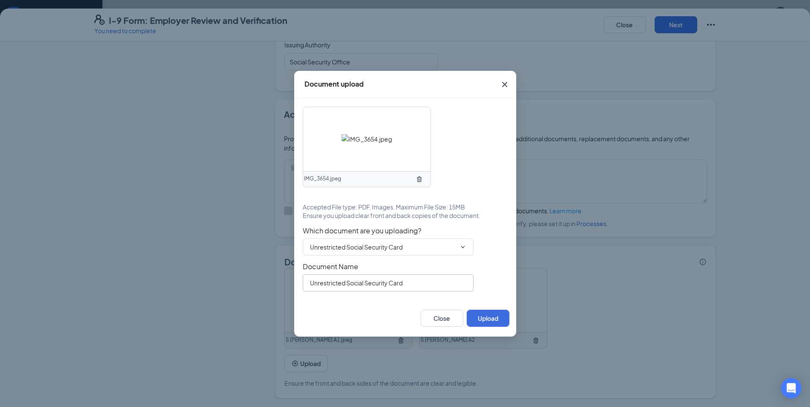
drag, startPoint x: 310, startPoint y: 283, endPoint x: 465, endPoint y: 275, distance: 155.1
click at [465, 275] on input "Unrestricted Social Security Card" at bounding box center [388, 282] width 171 height 17
paste input "S [PERSON_NAME] A1.jpeg"
drag, startPoint x: 368, startPoint y: 289, endPoint x: 65, endPoint y: 286, distance: 303.5
click at [61, 289] on div "Document upload IMG_3654.jpeg Accepted File type: PDF, Images. Maximum File Siz…" at bounding box center [405, 203] width 810 height 407
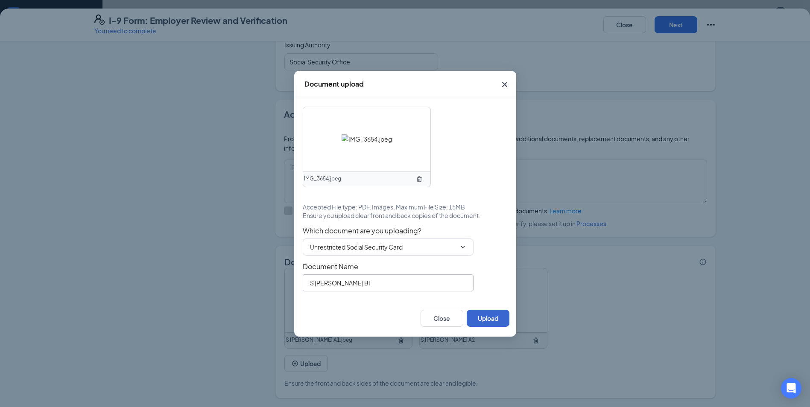
type input "S [PERSON_NAME] B1"
click at [495, 322] on button "Upload" at bounding box center [487, 318] width 43 height 17
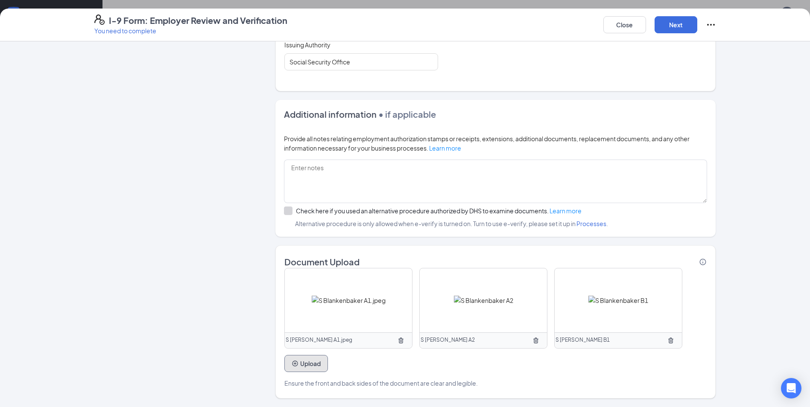
click at [308, 366] on button "Upload" at bounding box center [306, 363] width 44 height 17
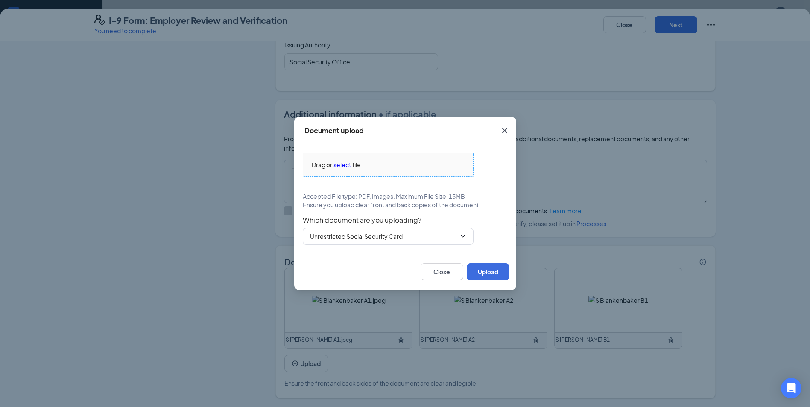
click at [359, 165] on span "file" at bounding box center [356, 164] width 9 height 9
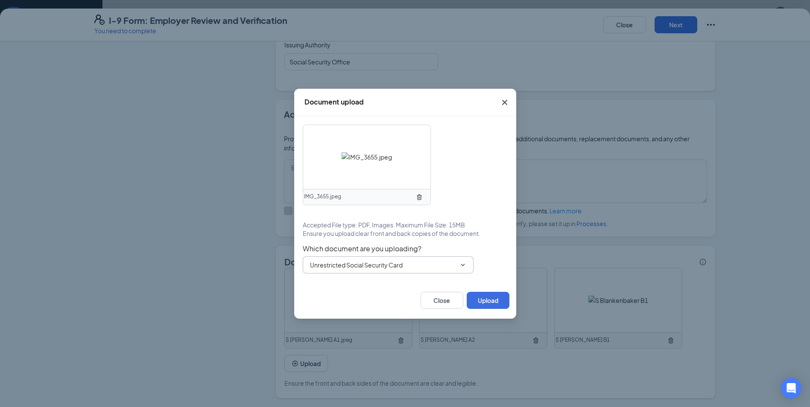
click at [416, 273] on span "Unrestricted Social Security Card" at bounding box center [388, 264] width 171 height 17
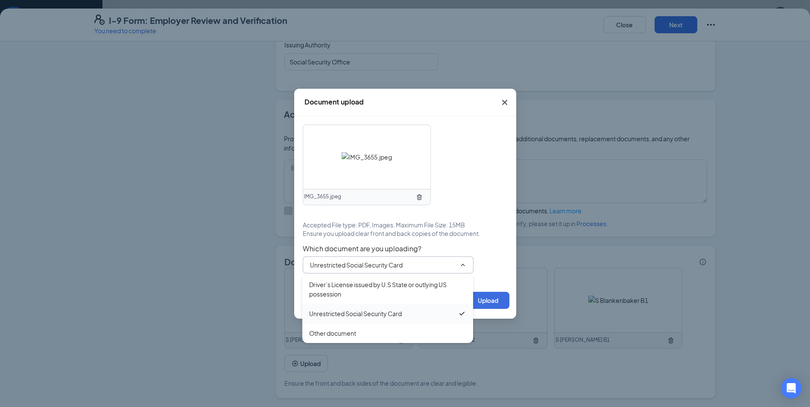
click at [370, 318] on div "Unrestricted Social Security Card" at bounding box center [355, 313] width 93 height 9
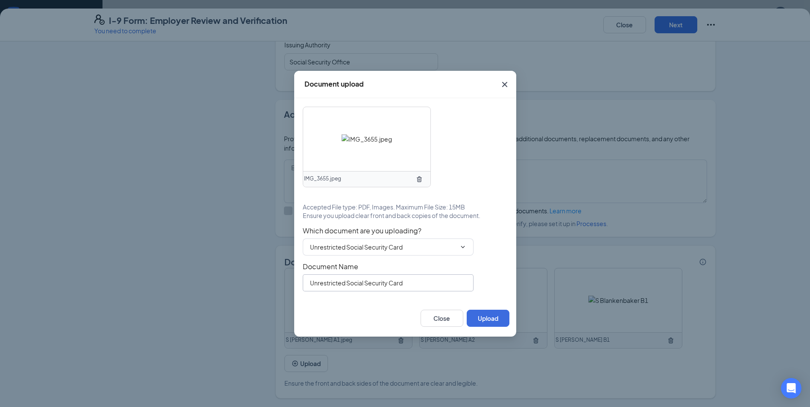
drag, startPoint x: 421, startPoint y: 281, endPoint x: 131, endPoint y: 280, distance: 290.2
click at [131, 280] on div "Document upload IMG_3655.jpeg Accepted File type: PDF, Images. Maximum File Siz…" at bounding box center [405, 203] width 810 height 407
paste input "S [PERSON_NAME] B1"
type input "S [PERSON_NAME] B2"
click at [478, 321] on button "Upload" at bounding box center [487, 318] width 43 height 17
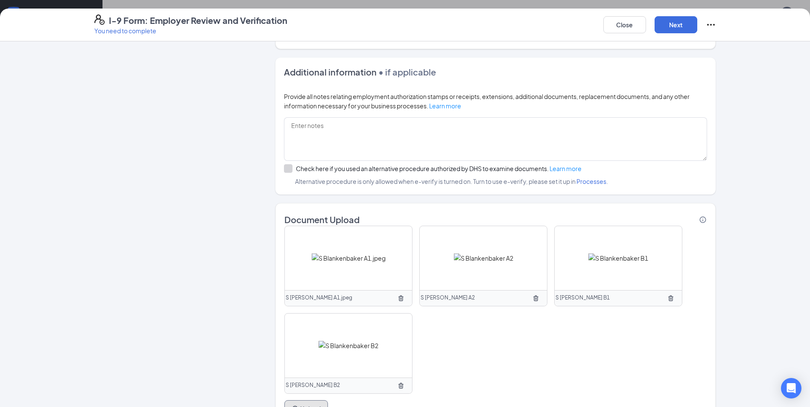
scroll to position [571, 0]
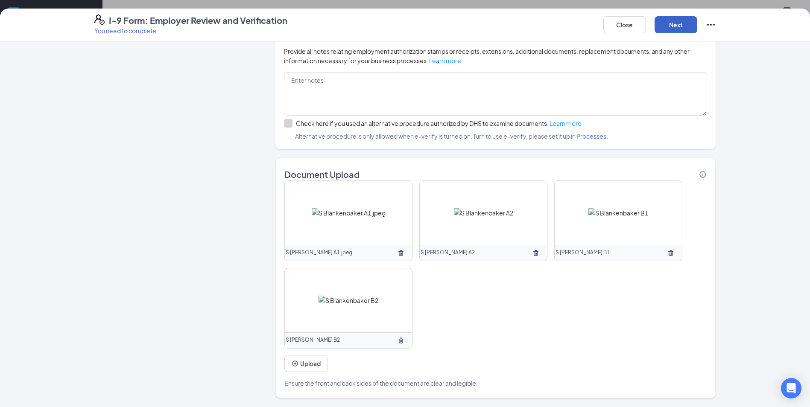
click at [676, 19] on button "Next" at bounding box center [675, 24] width 43 height 17
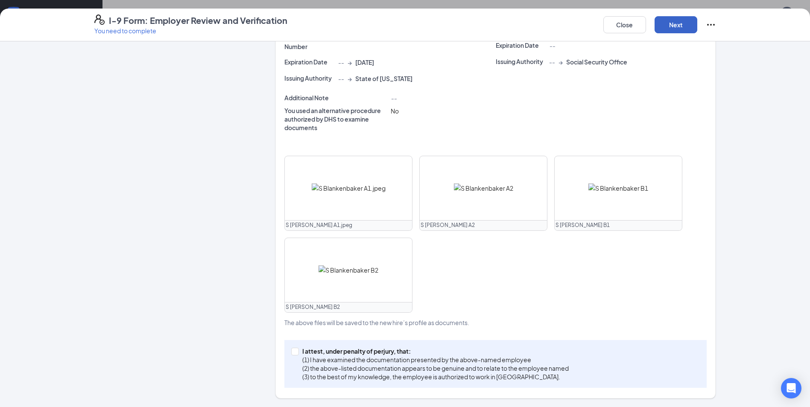
scroll to position [227, 0]
click at [373, 351] on p "I attest, under penalty of perjury, that:" at bounding box center [435, 351] width 266 height 9
click at [297, 351] on input "I attest, under penalty of [PERSON_NAME], that: (1) I have examined the documen…" at bounding box center [294, 351] width 6 height 6
checkbox input "true"
click at [662, 30] on button "Next" at bounding box center [675, 24] width 43 height 17
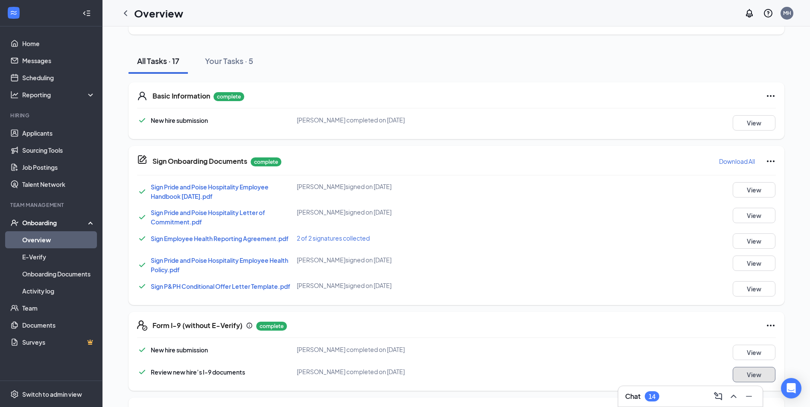
scroll to position [0, 0]
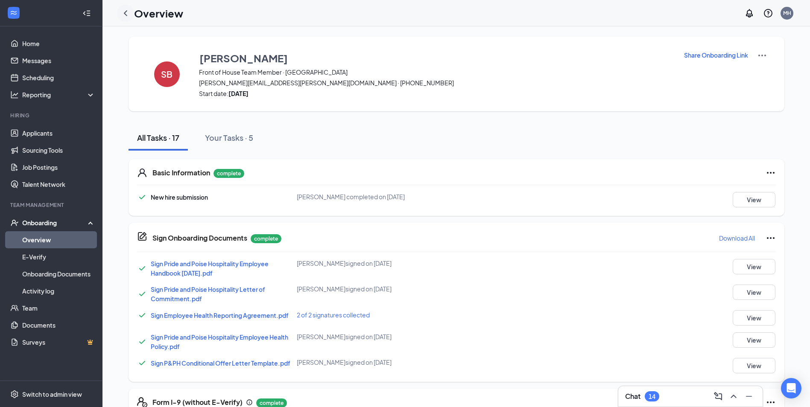
click at [126, 14] on icon "ChevronLeft" at bounding box center [125, 13] width 10 height 10
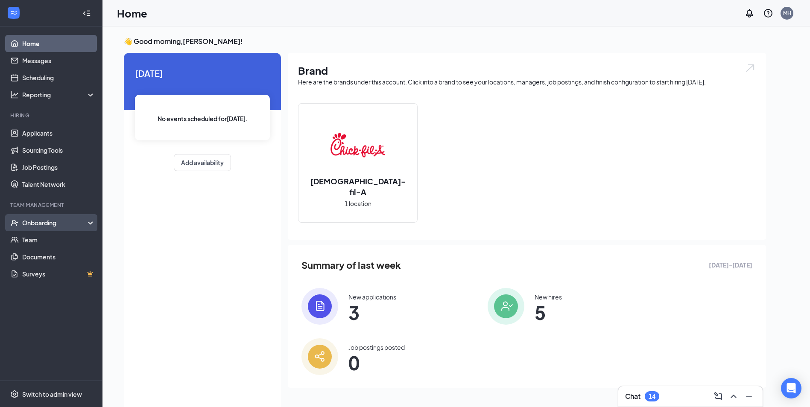
click at [65, 228] on div "Onboarding" at bounding box center [51, 222] width 102 height 17
click at [51, 242] on link "Overview" at bounding box center [58, 239] width 73 height 17
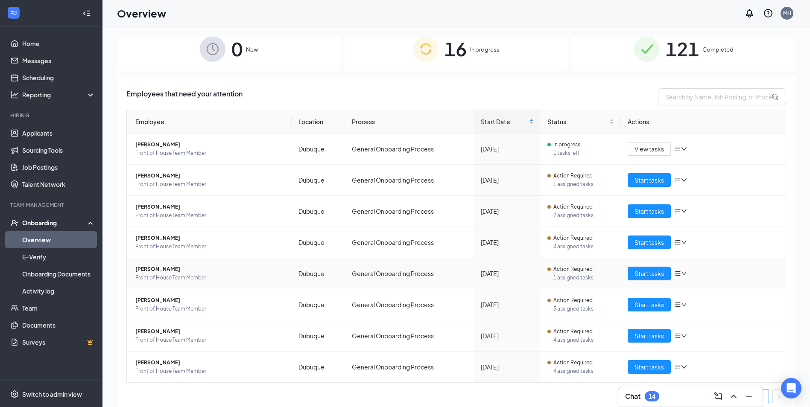
scroll to position [15, 0]
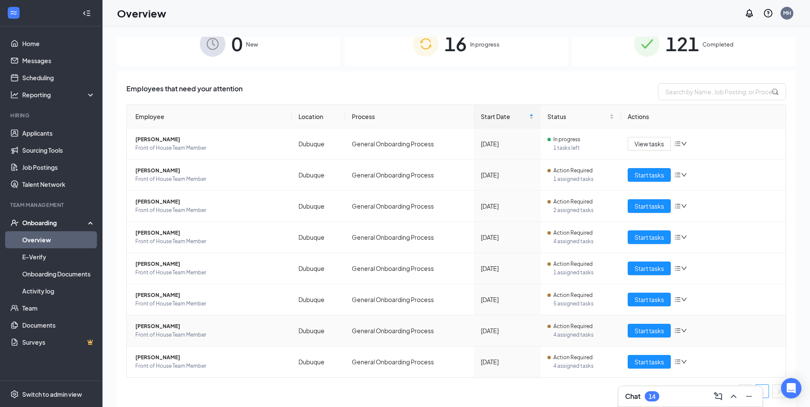
click at [201, 329] on span "[PERSON_NAME]" at bounding box center [209, 326] width 149 height 9
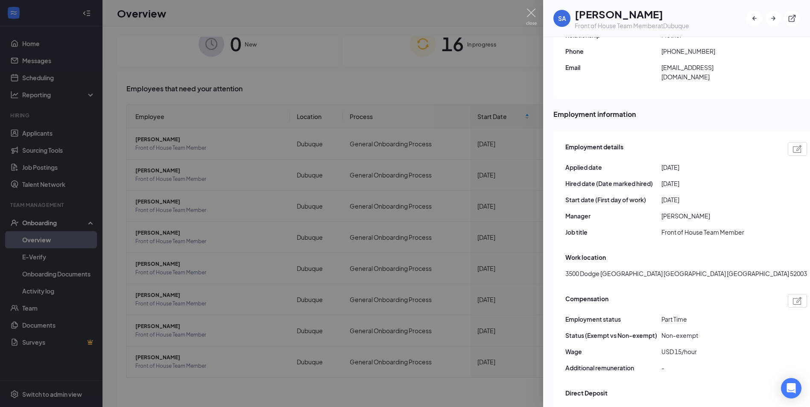
scroll to position [384, 0]
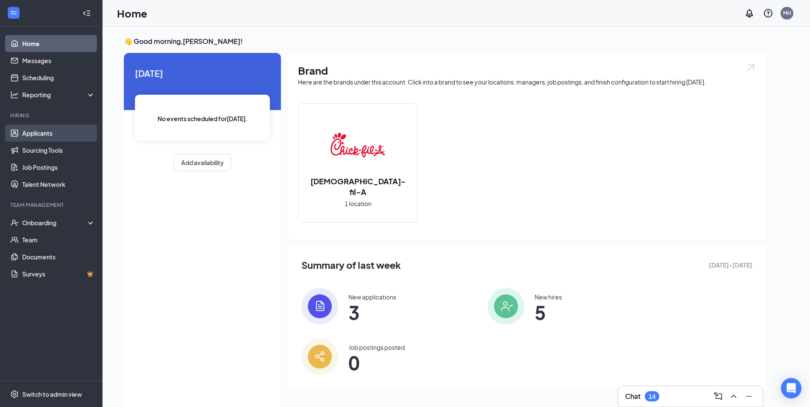
click at [34, 135] on link "Applicants" at bounding box center [58, 133] width 73 height 17
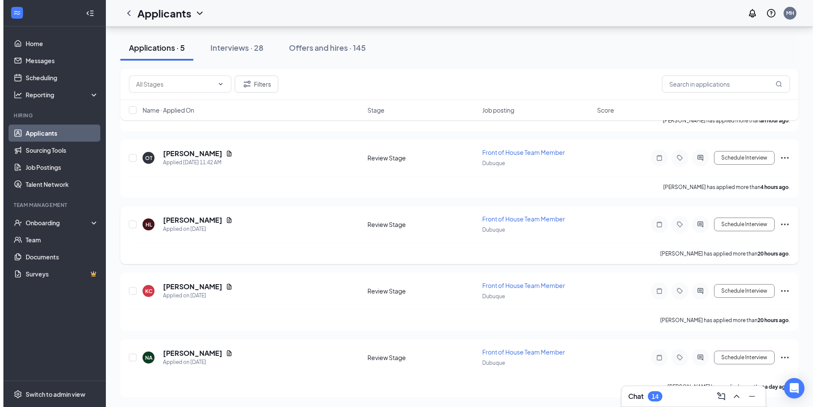
scroll to position [93, 0]
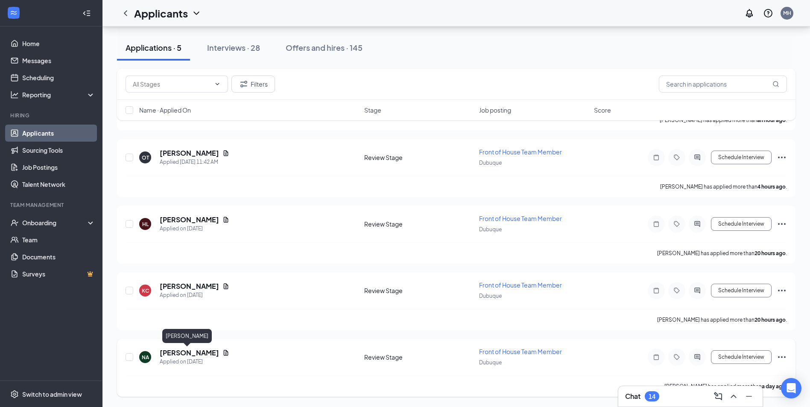
click at [170, 357] on h5 "Nathan Allen" at bounding box center [189, 352] width 59 height 9
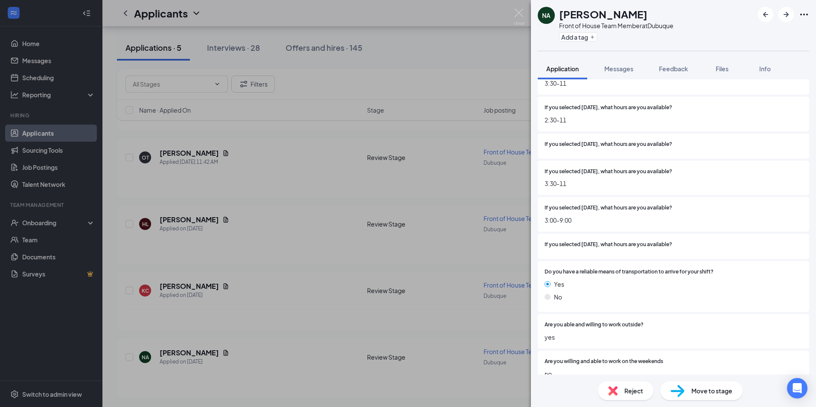
scroll to position [939, 0]
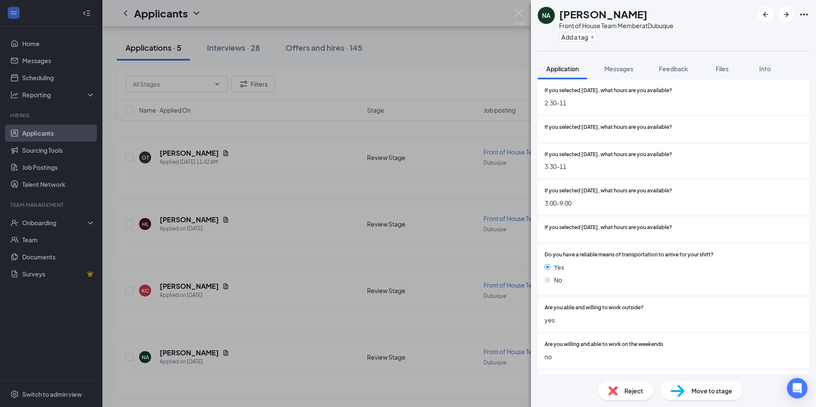
click at [729, 391] on span "Move to stage" at bounding box center [711, 390] width 41 height 9
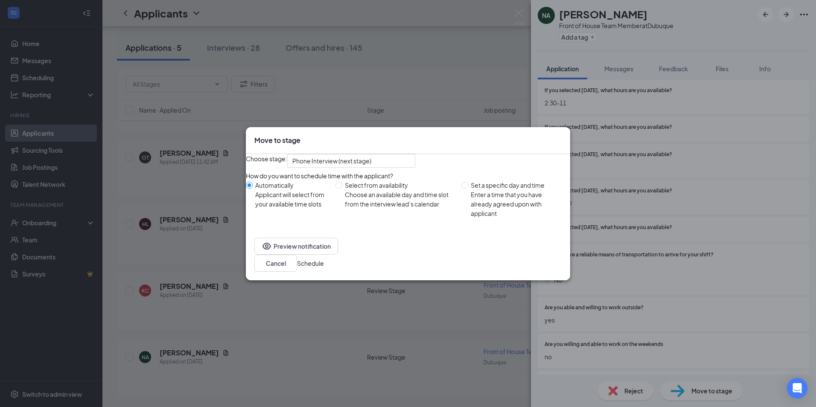
click at [324, 268] on button "Schedule" at bounding box center [310, 263] width 27 height 9
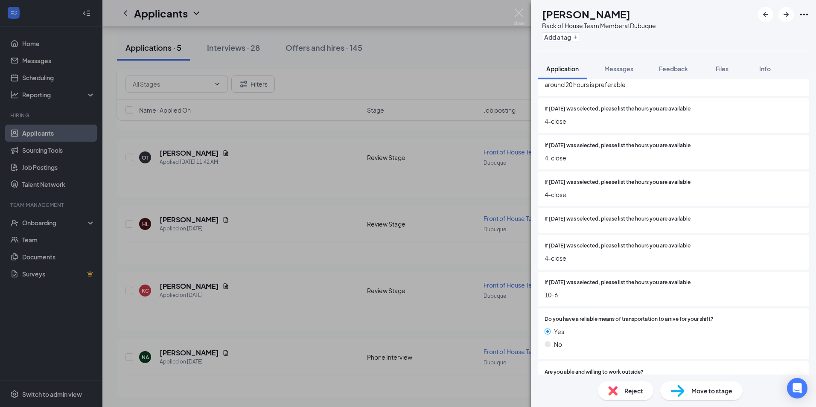
scroll to position [1008, 0]
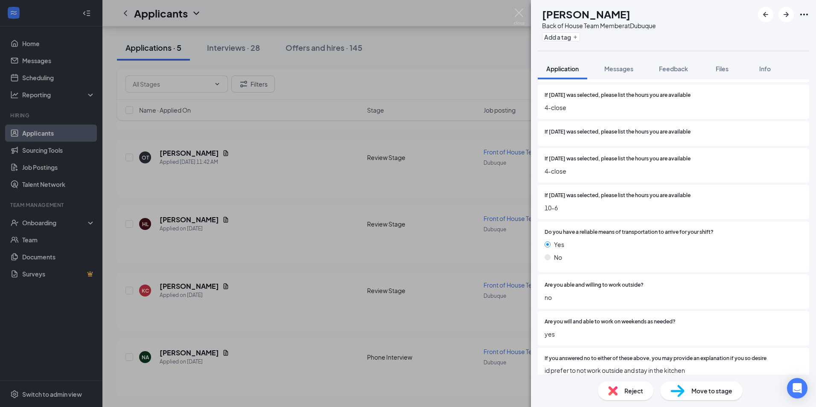
click at [717, 390] on span "Move to stage" at bounding box center [711, 390] width 41 height 9
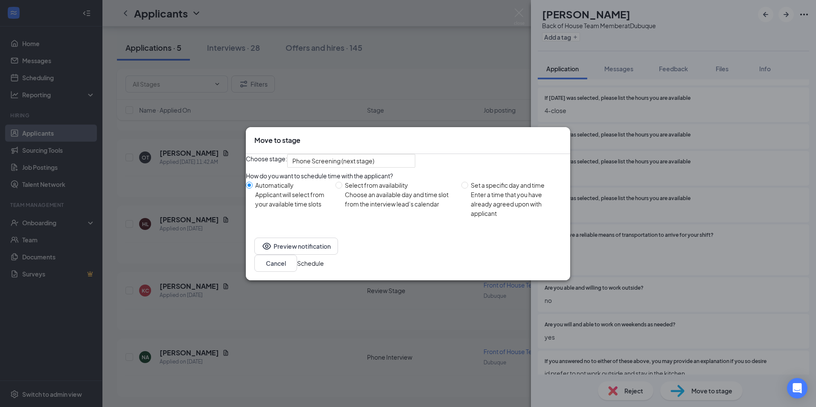
click at [324, 265] on button "Schedule" at bounding box center [310, 263] width 27 height 9
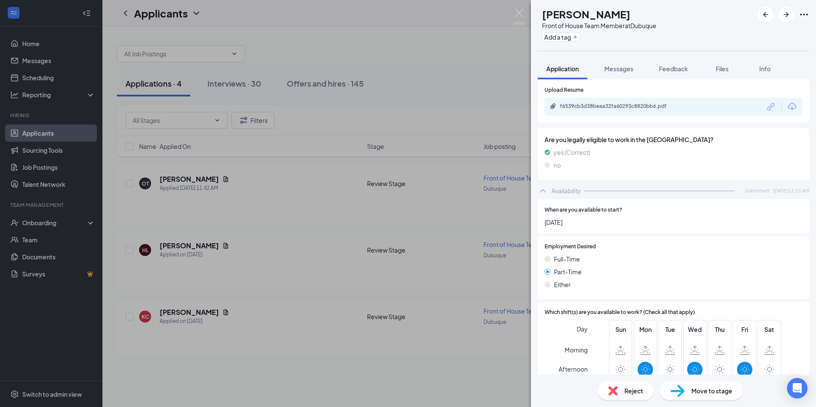
scroll to position [469, 0]
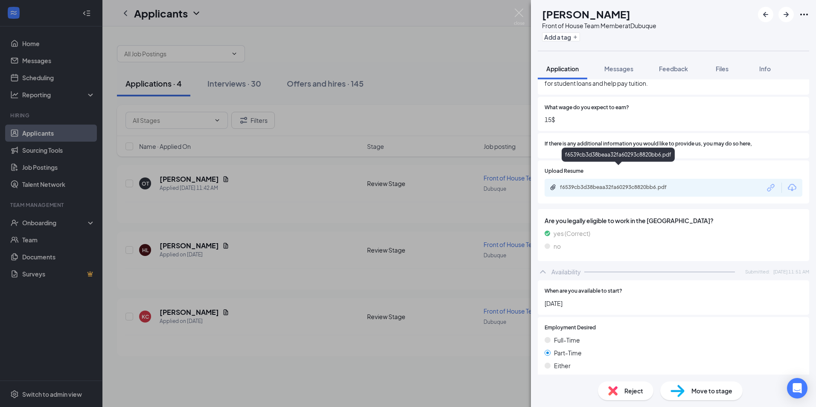
click at [566, 184] on div "f6539cb3d38beaa32fa60293c8820bb6.pdf" at bounding box center [620, 187] width 120 height 7
click at [708, 395] on span "Move to stage" at bounding box center [711, 390] width 41 height 9
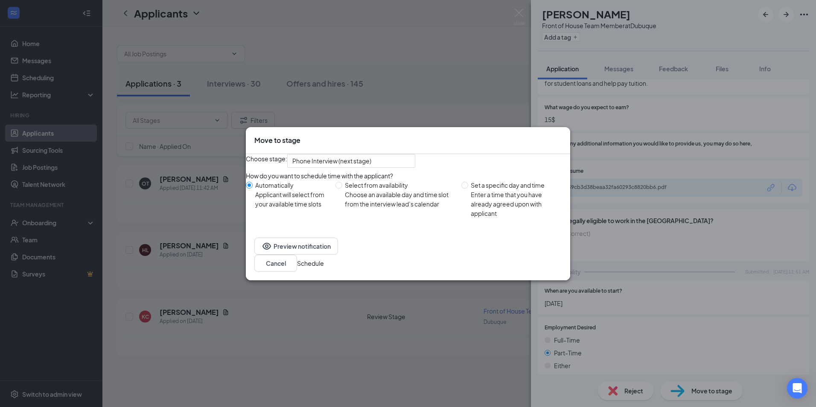
click at [324, 268] on button "Schedule" at bounding box center [310, 263] width 27 height 9
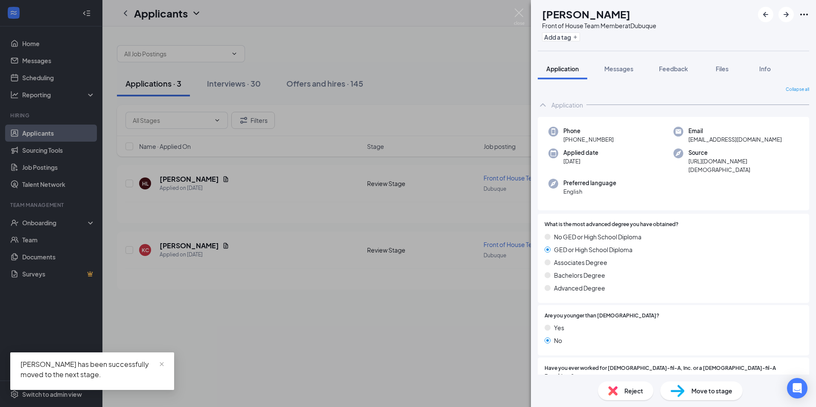
click at [282, 339] on div "HL Hannah Limpin Front of House Team Member at Dubuque Add a tag Application Me…" at bounding box center [408, 203] width 816 height 407
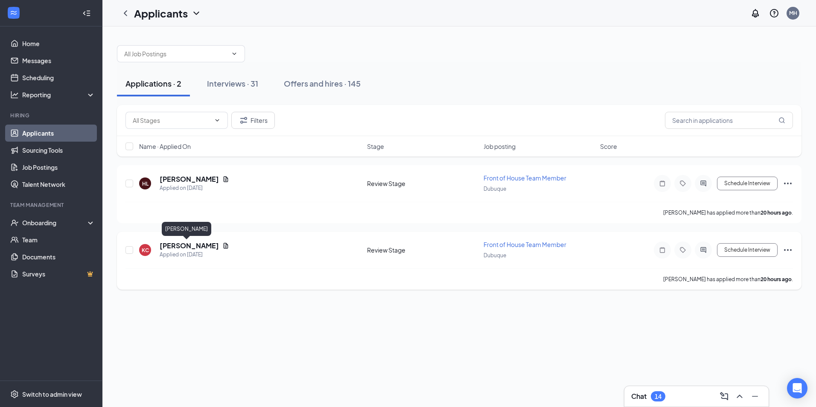
click at [184, 245] on h5 "Kaylee Cook" at bounding box center [189, 245] width 59 height 9
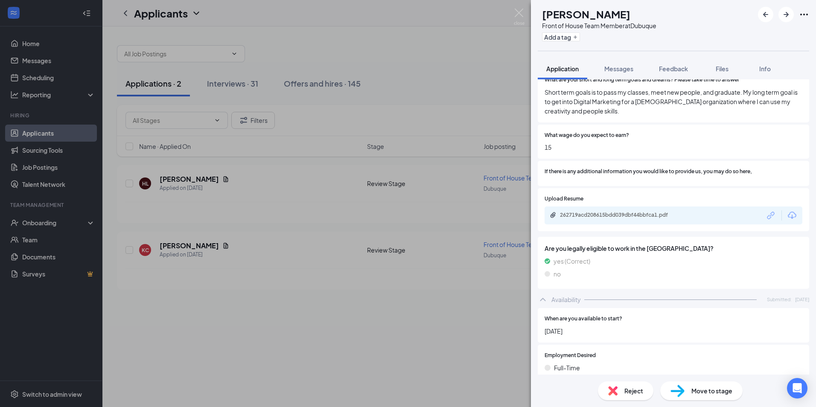
scroll to position [427, 0]
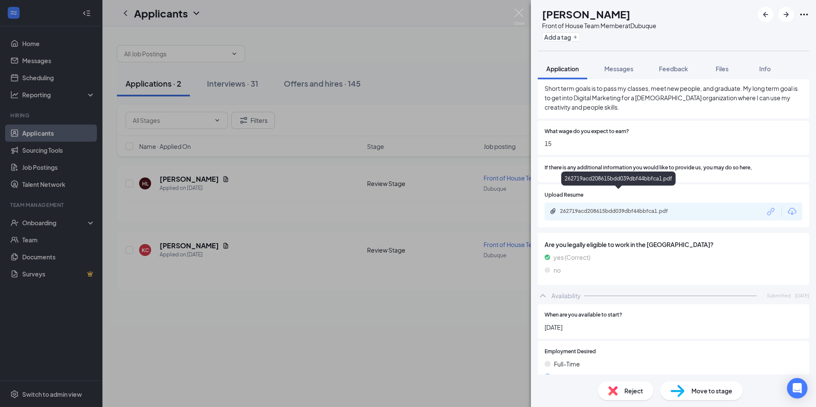
click at [623, 208] on div "262719acd208615bdd039dbf44bbfca1.pdf" at bounding box center [620, 211] width 120 height 7
click at [715, 393] on span "Move to stage" at bounding box center [711, 390] width 41 height 9
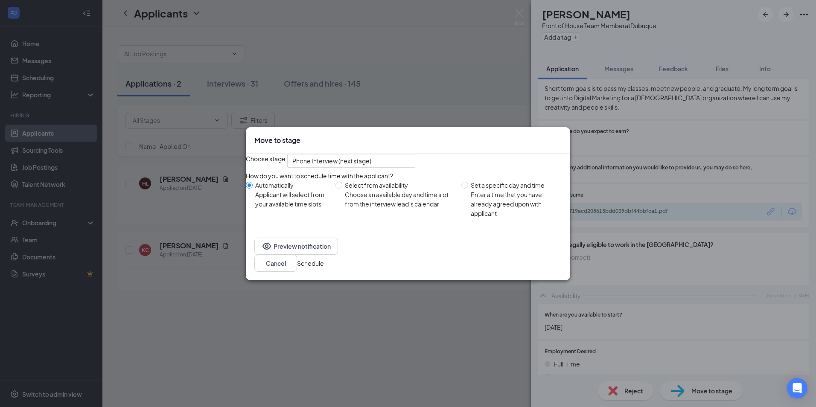
click at [324, 265] on button "Schedule" at bounding box center [310, 263] width 27 height 9
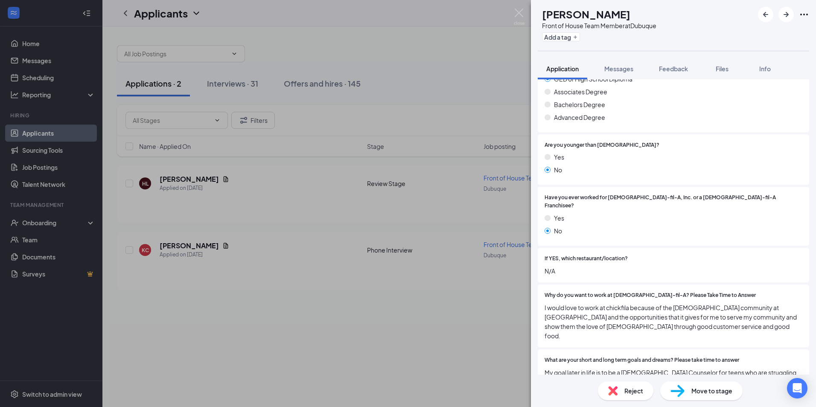
scroll to position [43, 0]
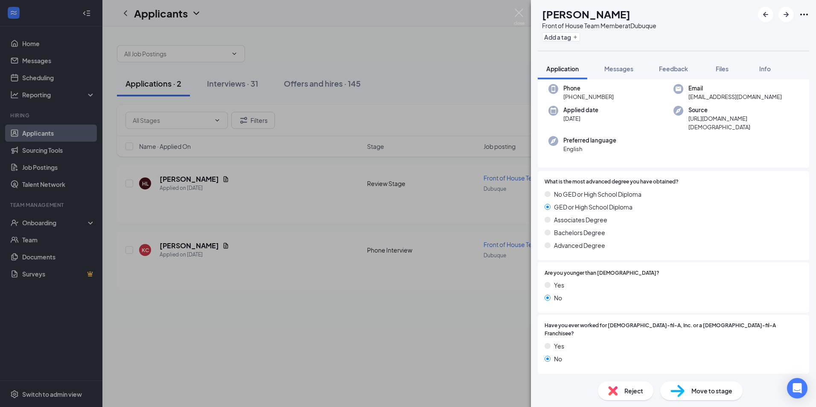
drag, startPoint x: 685, startPoint y: 388, endPoint x: 679, endPoint y: 385, distance: 7.5
click at [684, 388] on div "Move to stage" at bounding box center [701, 391] width 82 height 19
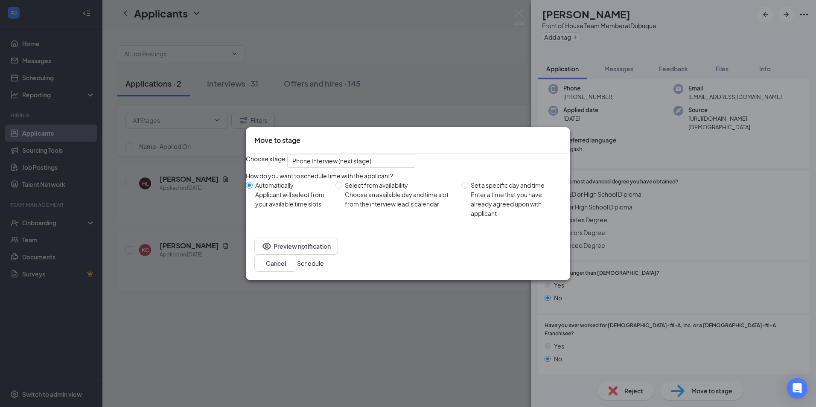
drag, startPoint x: 537, startPoint y: 271, endPoint x: 530, endPoint y: 270, distance: 6.9
click at [324, 268] on button "Schedule" at bounding box center [310, 263] width 27 height 9
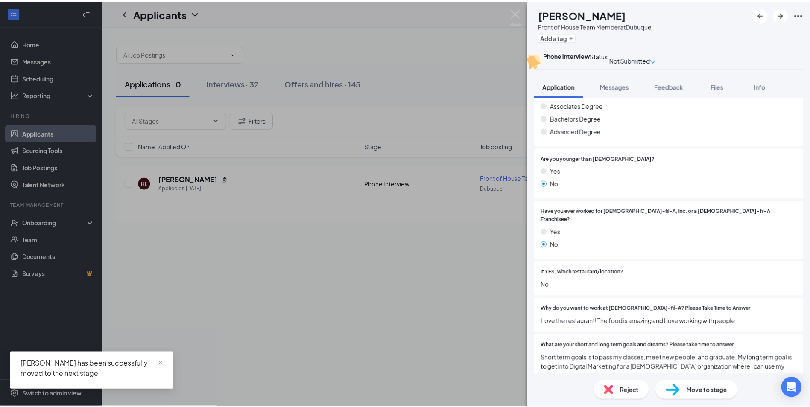
scroll to position [213, 0]
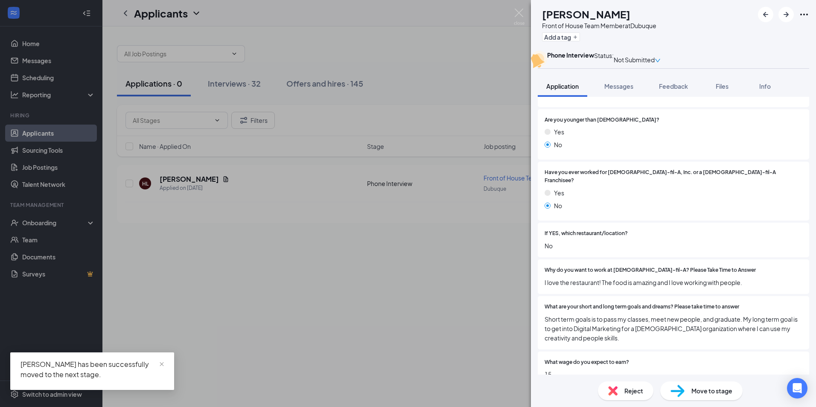
click at [700, 383] on div "Move to stage" at bounding box center [701, 391] width 82 height 19
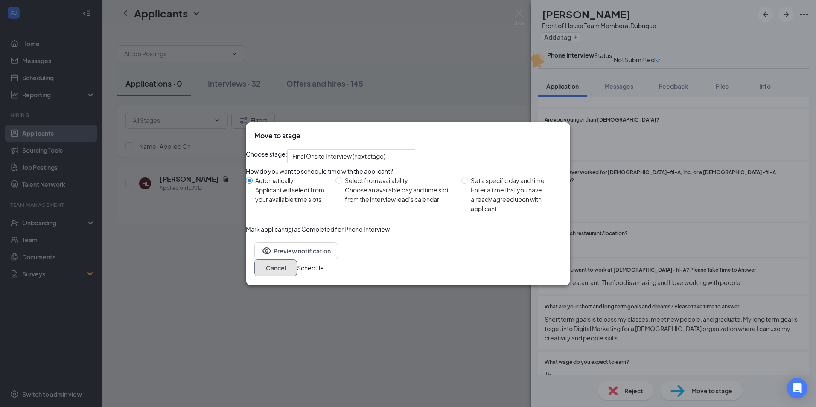
click at [297, 277] on button "Cancel" at bounding box center [275, 267] width 43 height 17
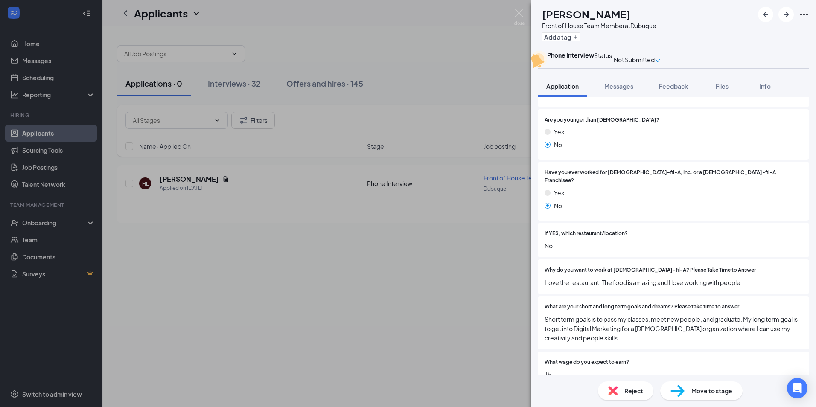
click at [245, 247] on div "KC Kaylee Cook Front of House Team Member at Dubuque Add a tag Phone Interview …" at bounding box center [408, 203] width 816 height 407
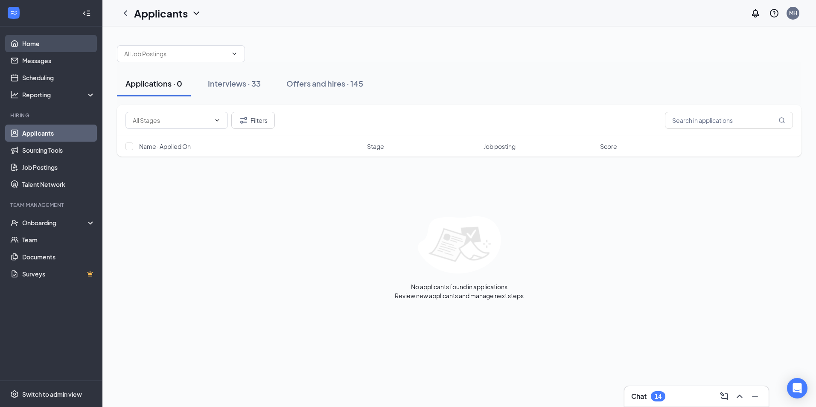
click at [40, 46] on link "Home" at bounding box center [58, 43] width 73 height 17
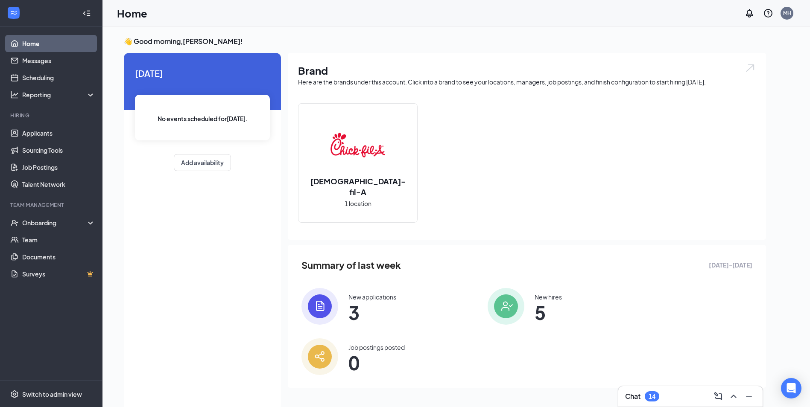
click at [35, 39] on link "Home" at bounding box center [58, 43] width 73 height 17
click at [704, 398] on div "Chat 14" at bounding box center [690, 397] width 131 height 14
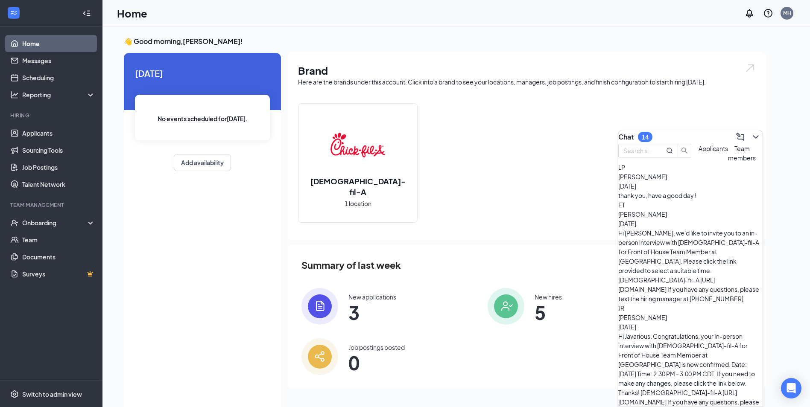
click at [687, 135] on div "Chat 14" at bounding box center [690, 137] width 144 height 14
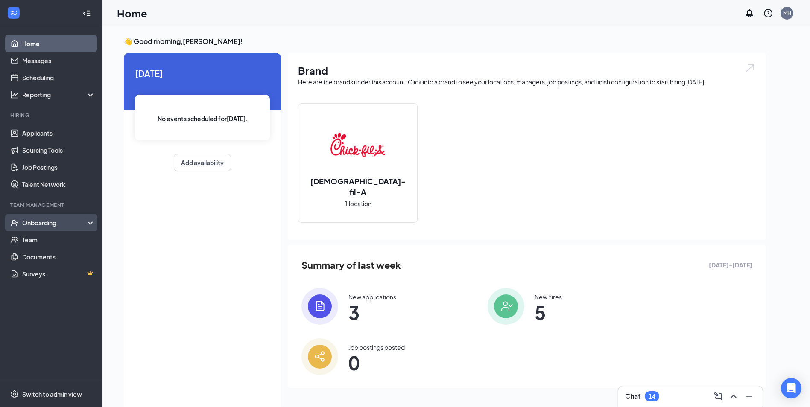
click at [86, 217] on div "Onboarding" at bounding box center [51, 222] width 102 height 17
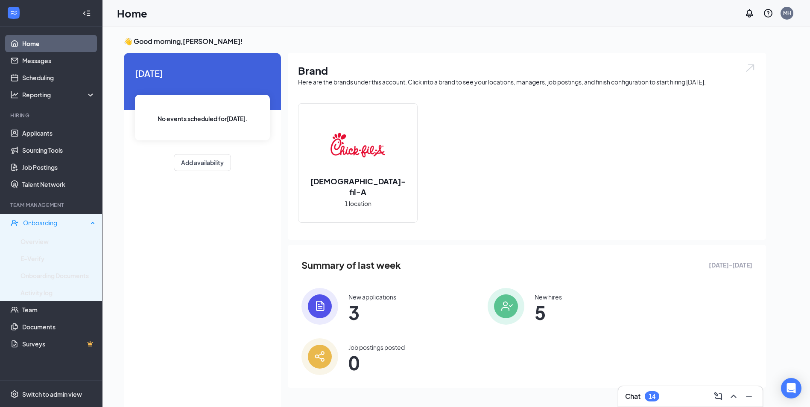
click at [57, 221] on div "Onboarding" at bounding box center [55, 223] width 65 height 9
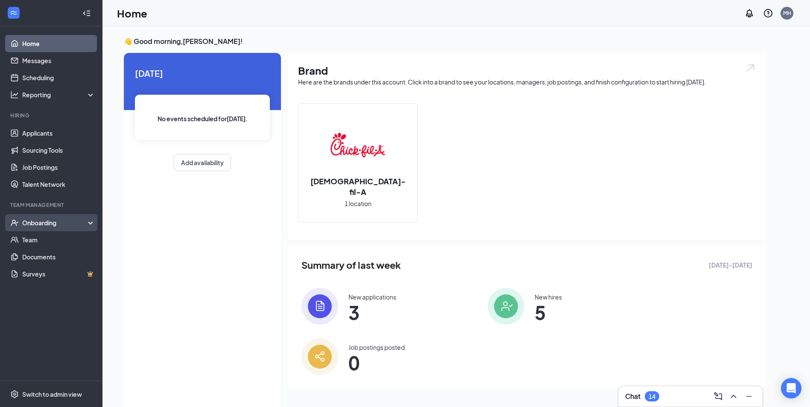
click at [52, 225] on div "Onboarding" at bounding box center [55, 223] width 66 height 9
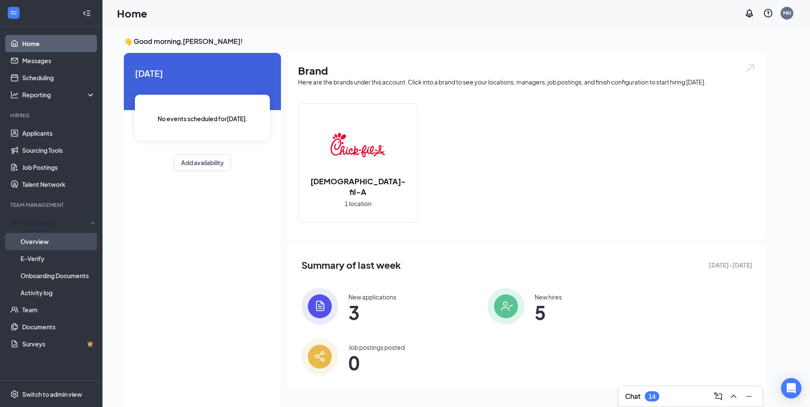
click at [40, 241] on link "Overview" at bounding box center [57, 241] width 75 height 17
